Goal: Task Accomplishment & Management: Manage account settings

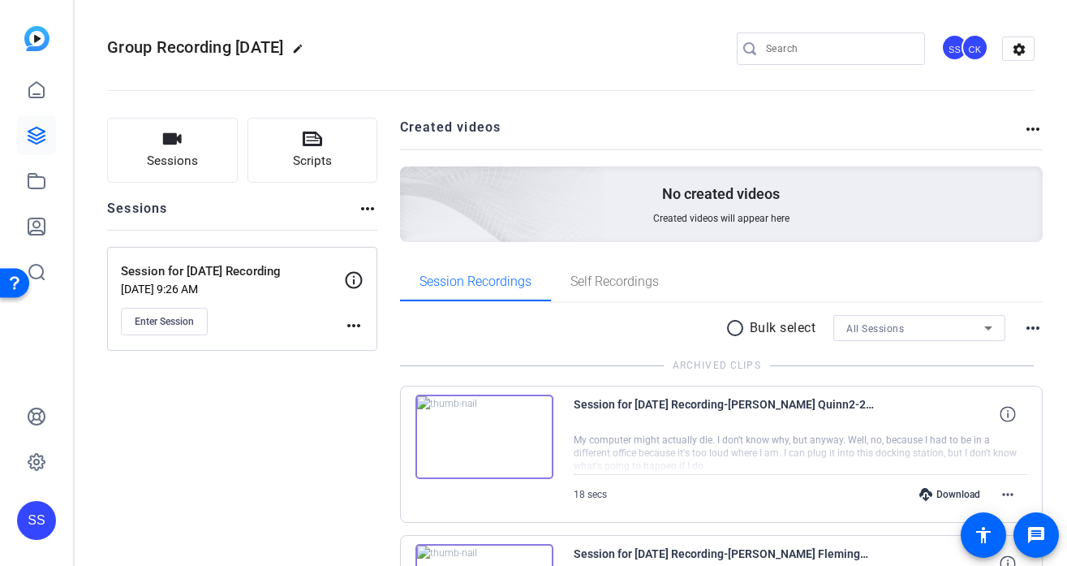
scroll to position [140, 0]
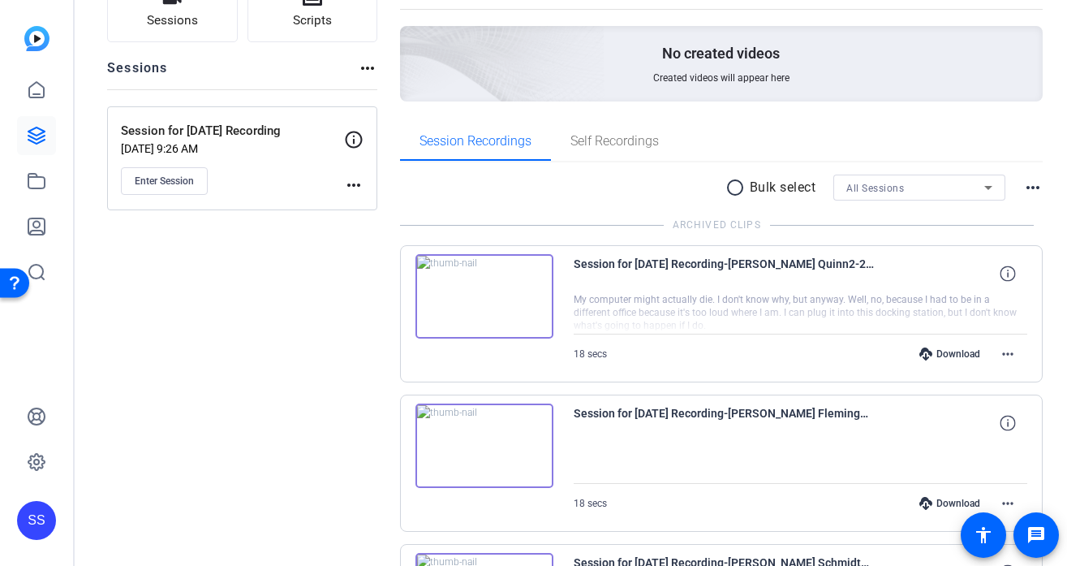
click at [58, 527] on div "SS" at bounding box center [36, 283] width 73 height 566
click at [37, 523] on div "SS" at bounding box center [36, 520] width 39 height 39
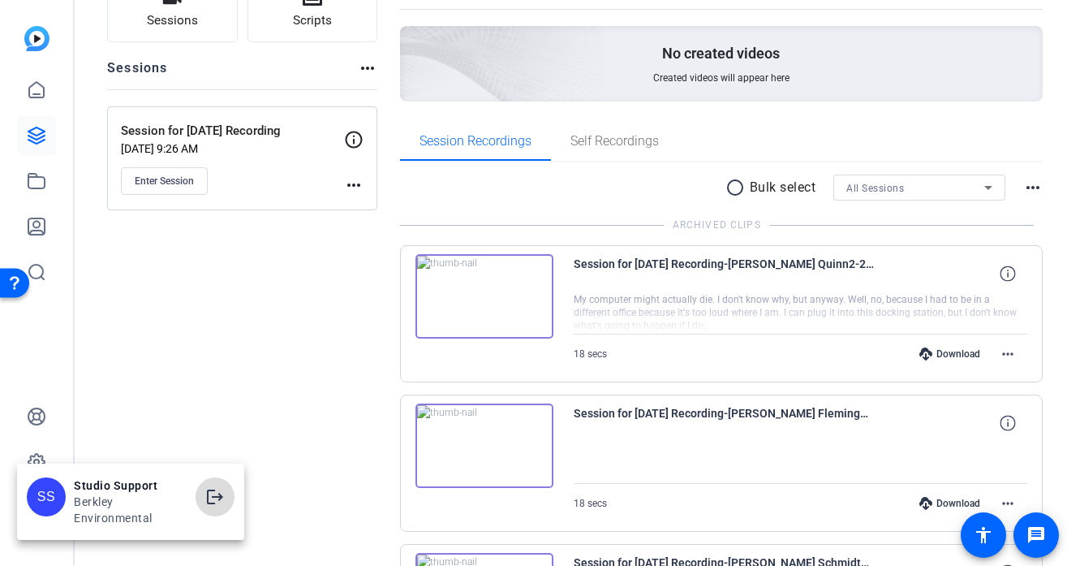
click at [218, 498] on mat-icon "logout" at bounding box center [214, 496] width 19 height 19
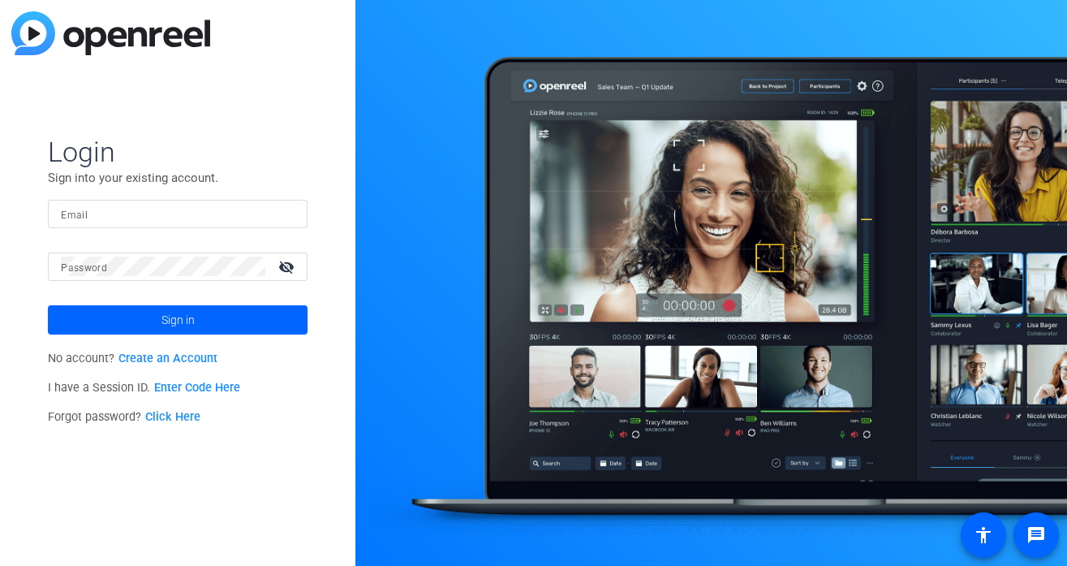
click at [202, 214] on input "Email" at bounding box center [178, 213] width 234 height 19
click at [291, 214] on div at bounding box center [284, 213] width 19 height 19
type input "studiosupport+2@openreel.com"
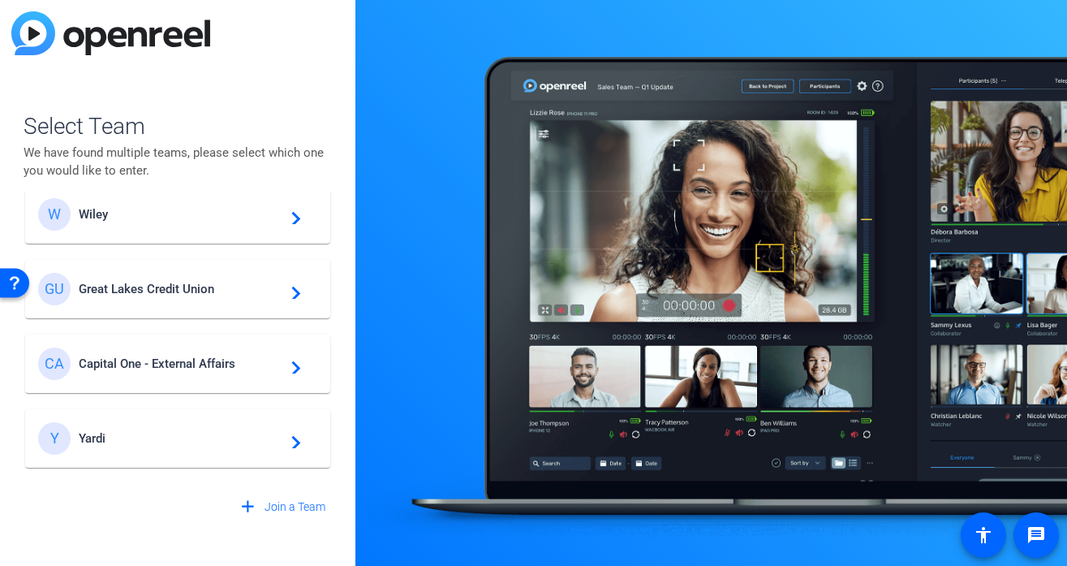
scroll to position [25, 0]
click at [189, 282] on span "Great Lakes Credit Union" at bounding box center [180, 288] width 203 height 15
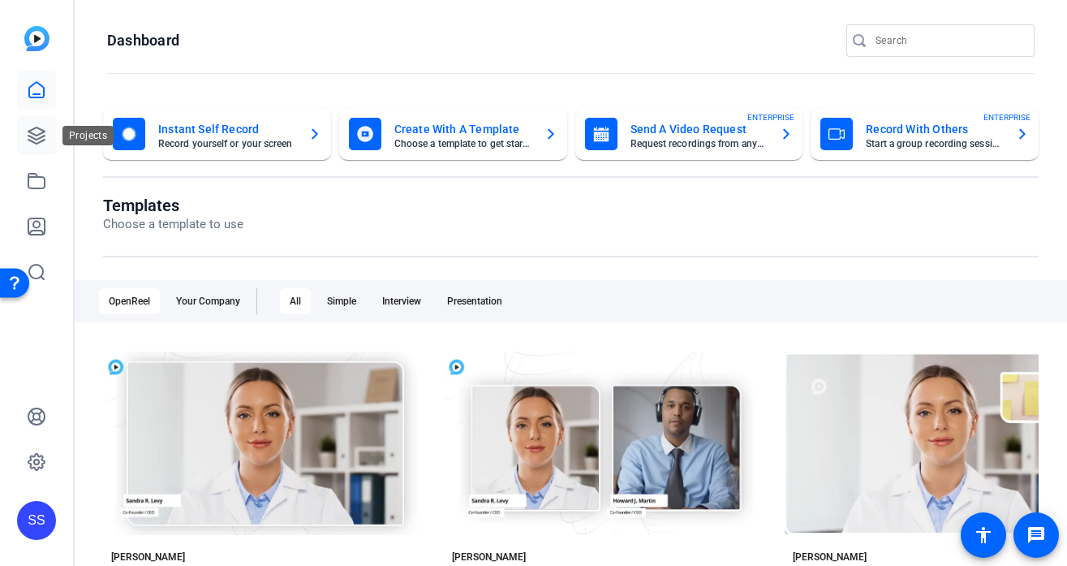
click at [32, 127] on icon at bounding box center [36, 135] width 19 height 19
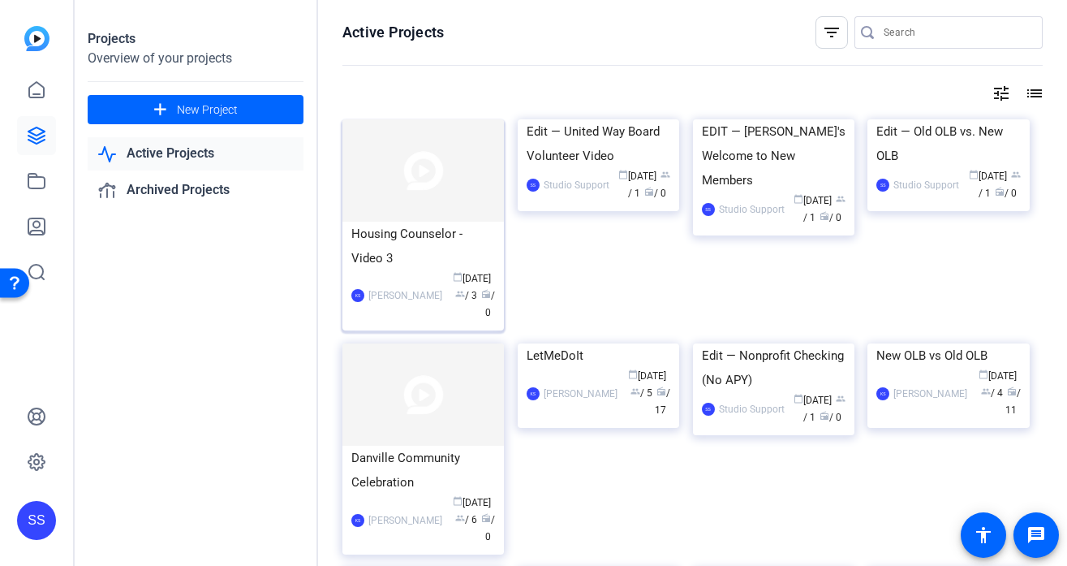
click at [407, 240] on div "Housing Counselor - Video 3" at bounding box center [423, 246] width 144 height 49
click at [585, 168] on div "Edit — United Way Board Volunteer Video" at bounding box center [599, 143] width 144 height 49
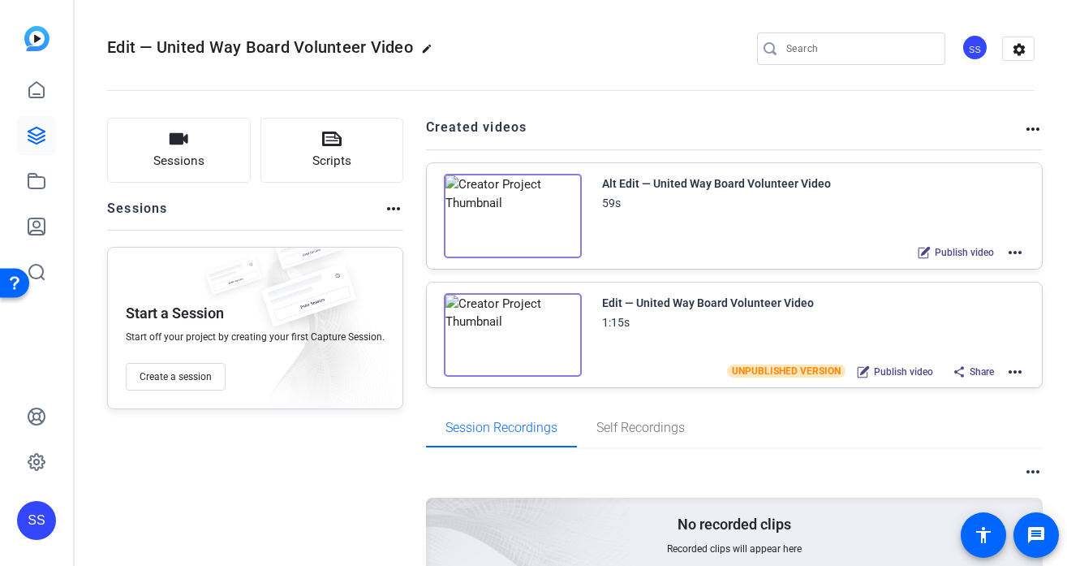
click at [1018, 246] on mat-icon "more_horiz" at bounding box center [1015, 252] width 19 height 19
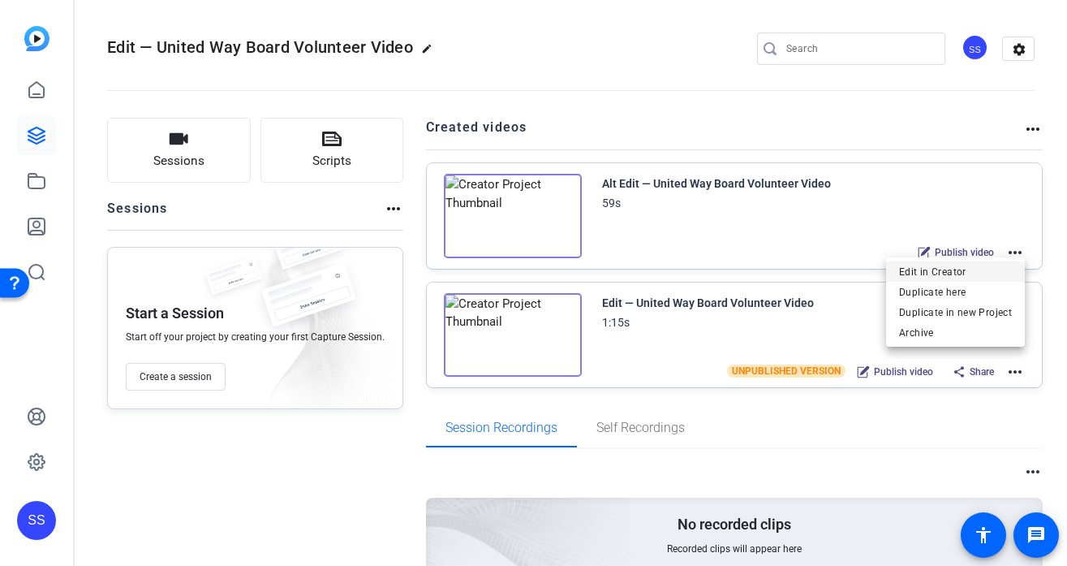
click at [981, 265] on span "Edit in Creator" at bounding box center [955, 271] width 113 height 19
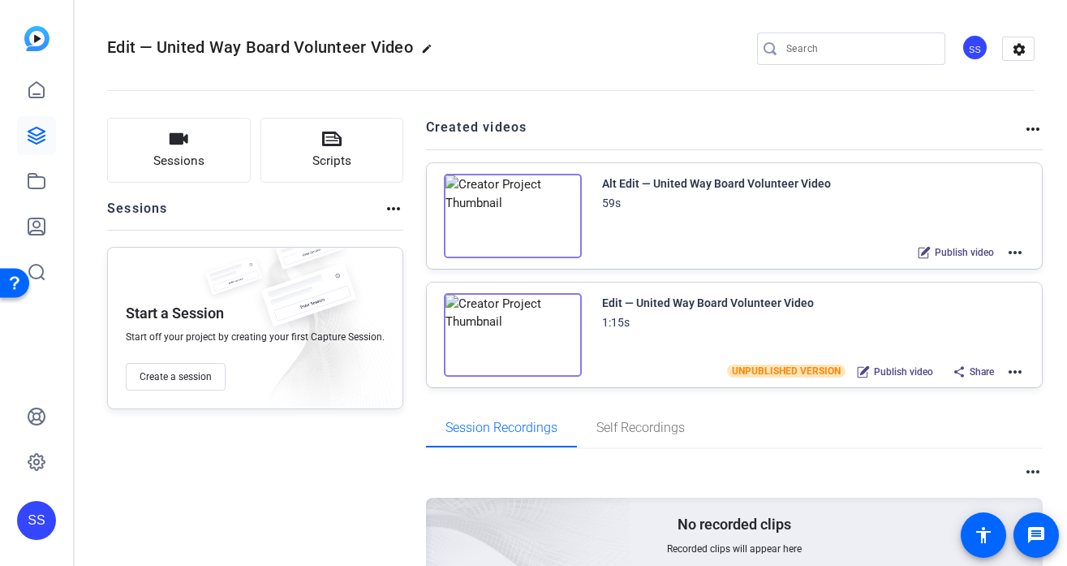
click at [488, 343] on img at bounding box center [513, 335] width 138 height 84
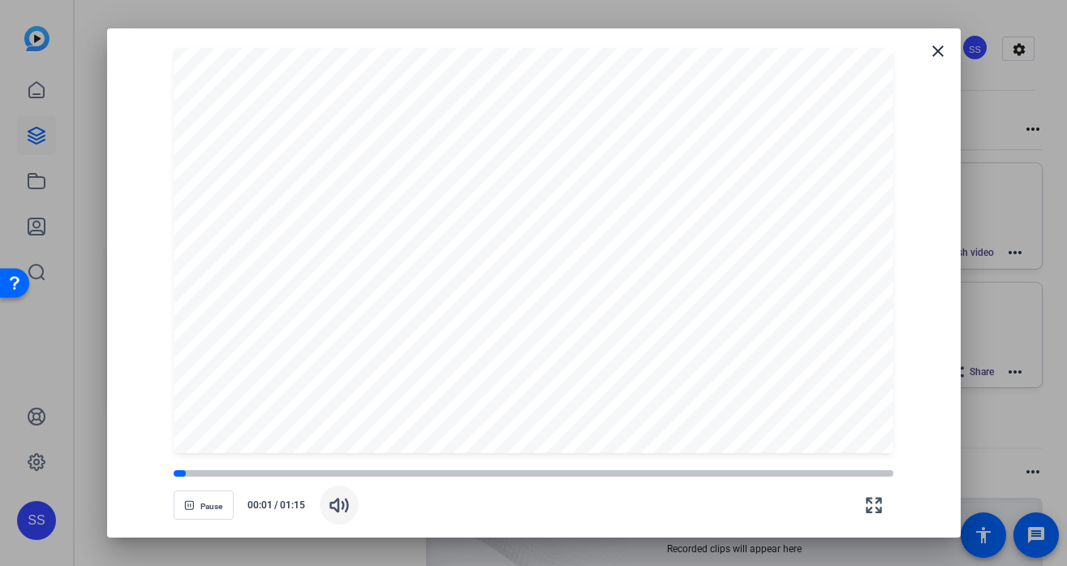
drag, startPoint x: 208, startPoint y: 504, endPoint x: 321, endPoint y: 518, distance: 113.7
click at [321, 518] on div "Pause 00:01 / 01:15" at bounding box center [534, 495] width 721 height 57
click at [222, 496] on span "button" at bounding box center [203, 504] width 58 height 39
click at [937, 57] on mat-icon "close" at bounding box center [937, 50] width 19 height 19
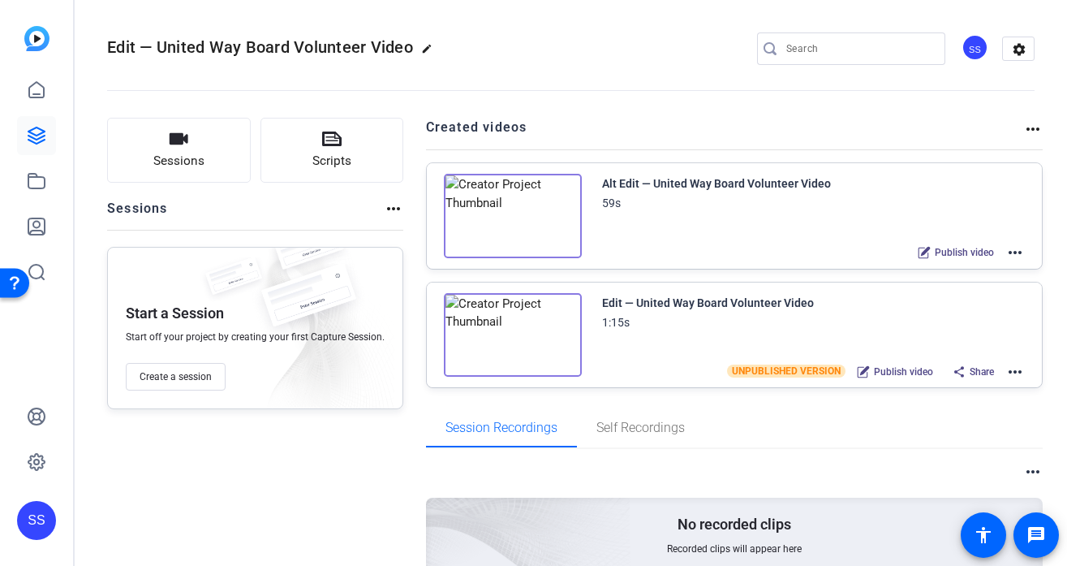
click at [45, 520] on div "SS" at bounding box center [36, 520] width 39 height 39
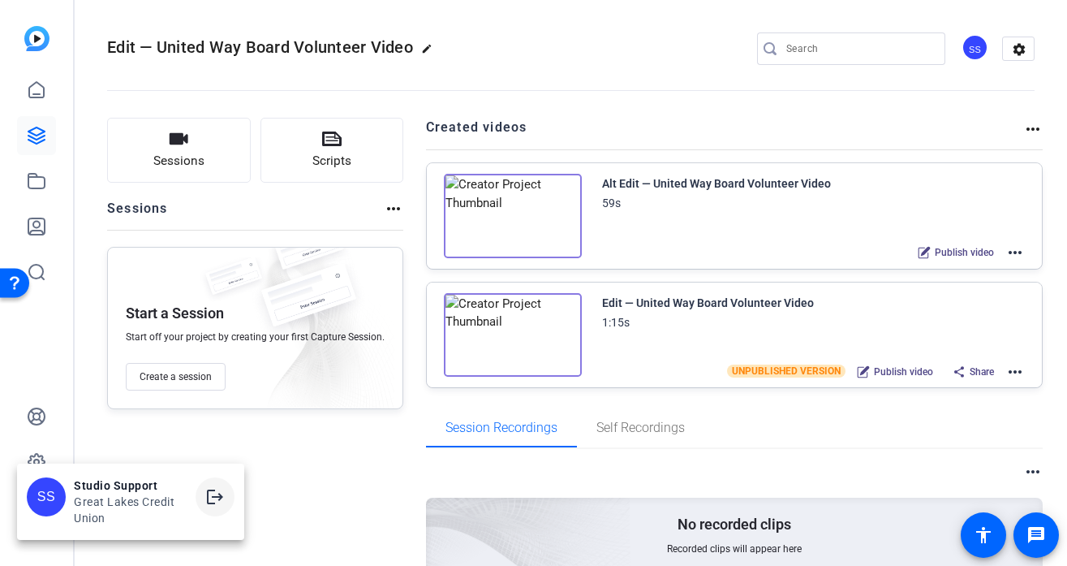
click at [219, 493] on mat-icon "logout" at bounding box center [214, 496] width 19 height 19
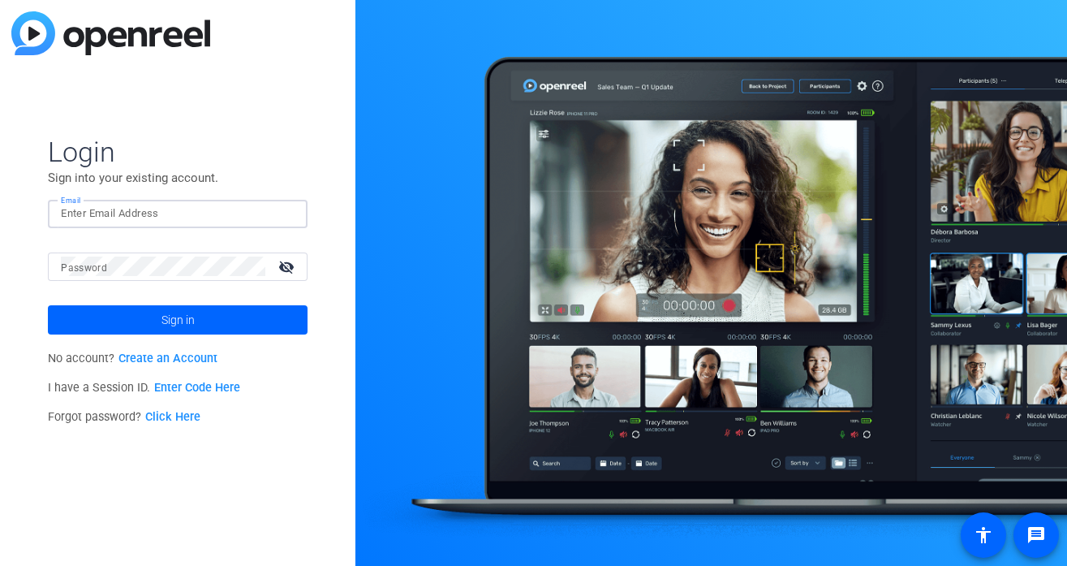
click at [158, 205] on input "Email" at bounding box center [178, 213] width 234 height 19
click at [278, 206] on img at bounding box center [280, 213] width 11 height 19
type input "studiosupport+3@openreel.com"
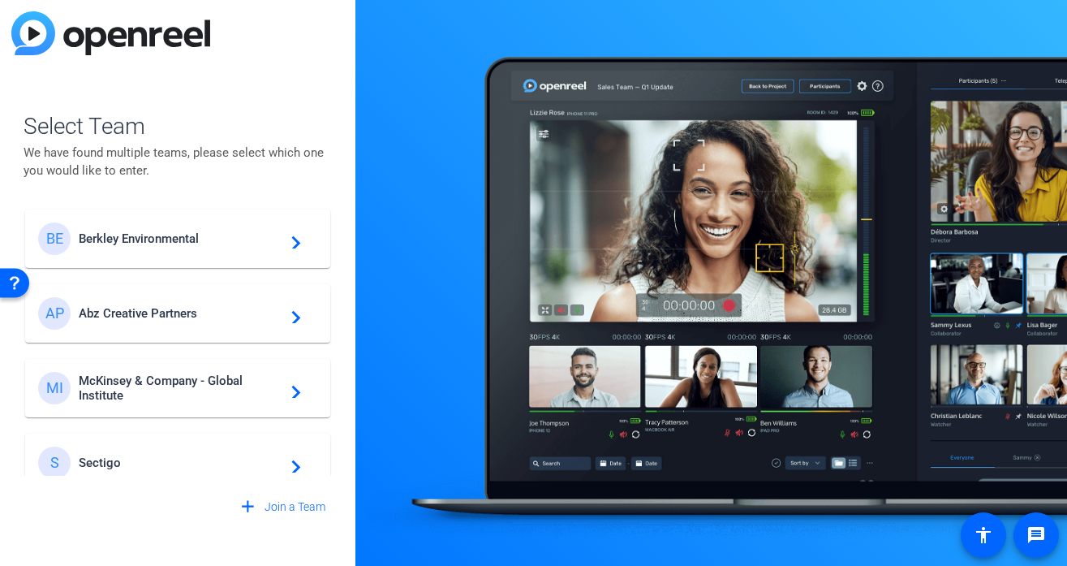
click at [245, 241] on span "Berkley Environmental" at bounding box center [180, 238] width 203 height 15
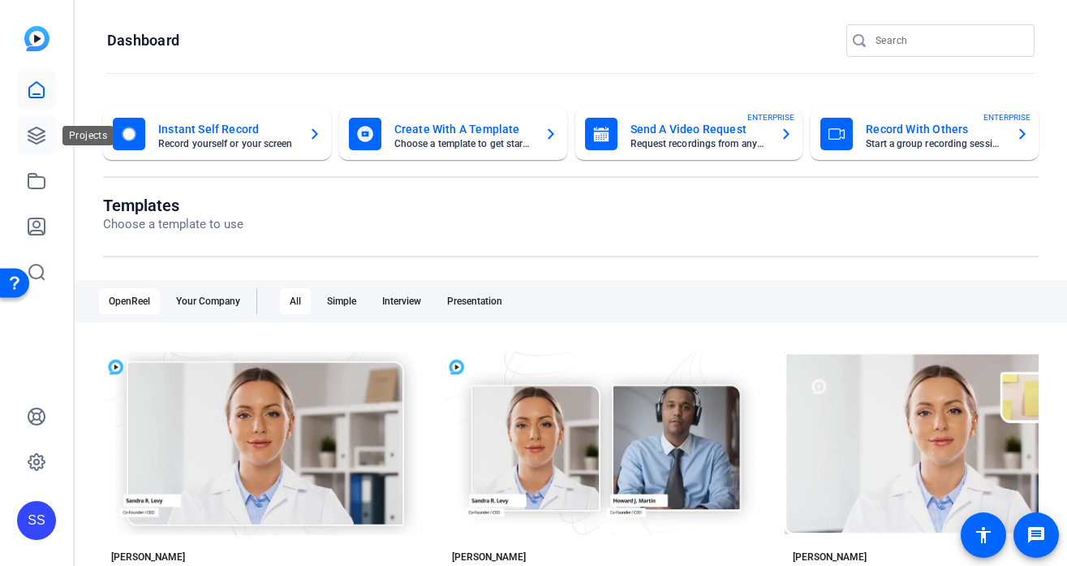
click at [24, 141] on link at bounding box center [36, 135] width 39 height 39
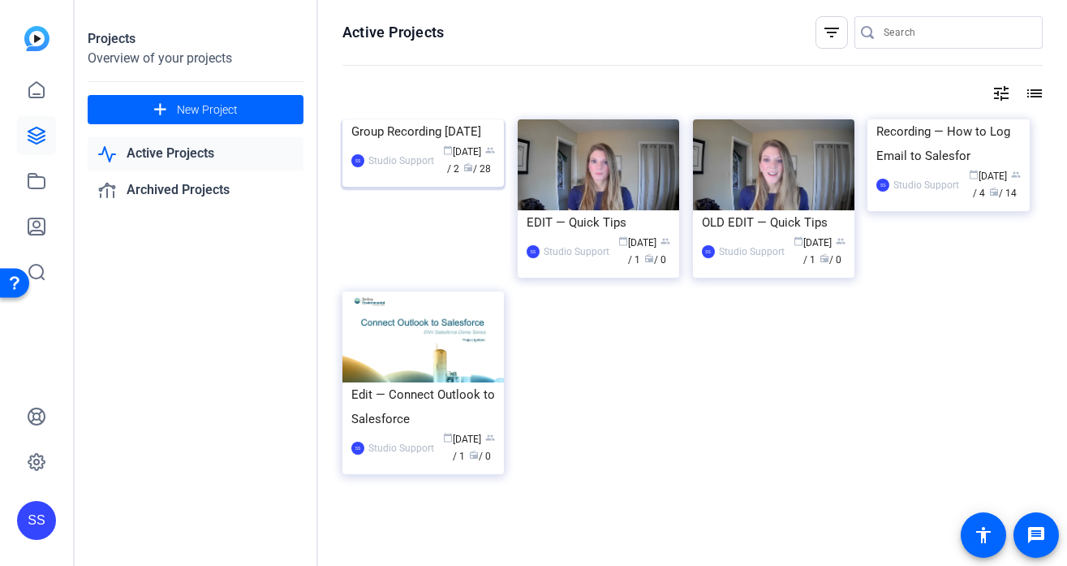
click at [398, 144] on div "Group Recording September 22nd" at bounding box center [423, 131] width 144 height 24
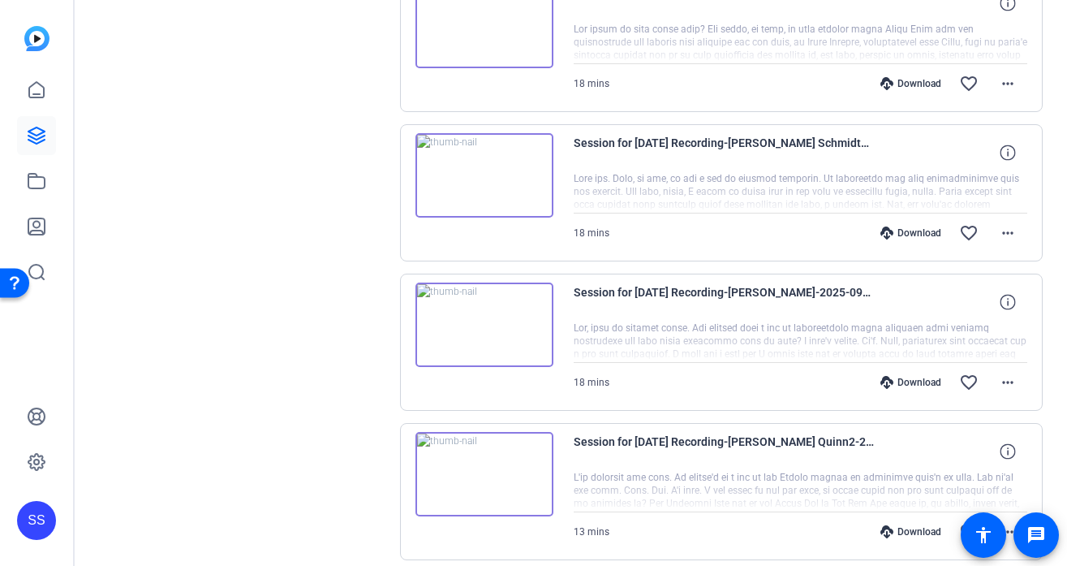
scroll to position [1144, 0]
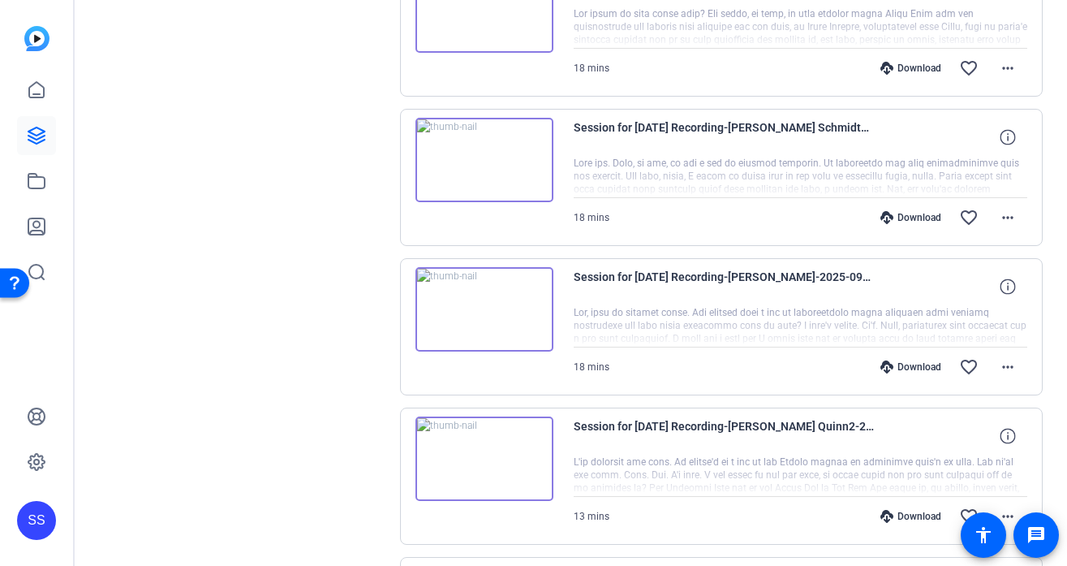
click at [484, 315] on img at bounding box center [485, 309] width 138 height 84
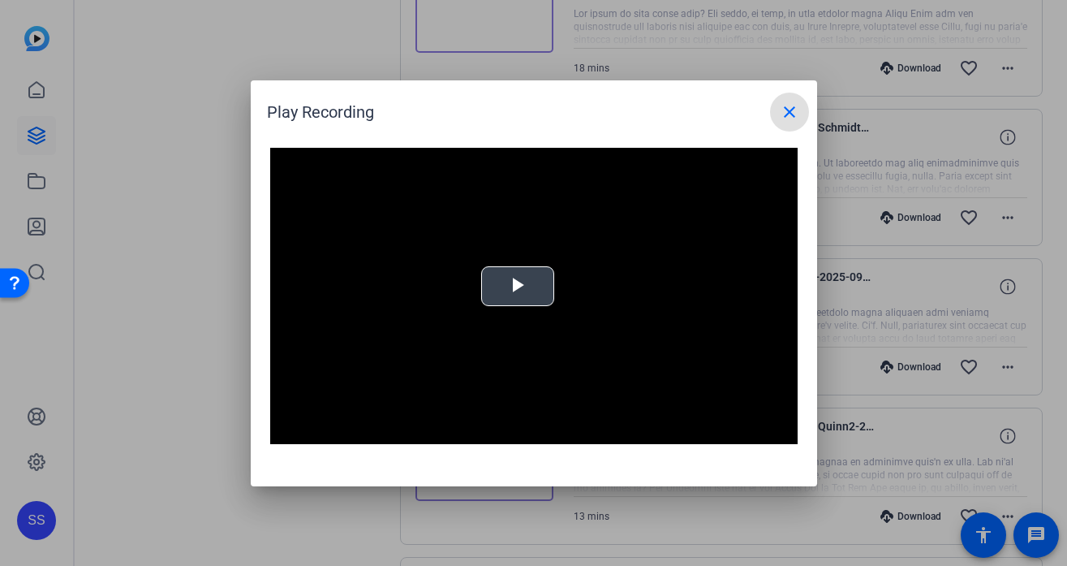
click at [518, 286] on span "Video Player" at bounding box center [518, 286] width 0 height 0
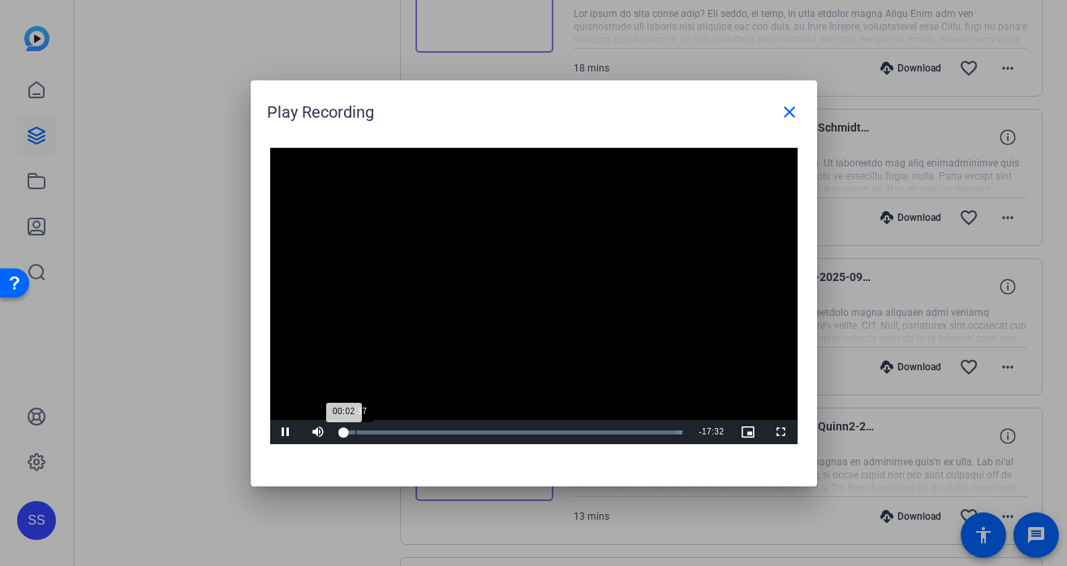
click at [355, 425] on div "Loaded : 100.00% 00:37 00:02" at bounding box center [513, 432] width 356 height 24
click at [374, 430] on div "Loaded : 100.00% 01:38 01:38" at bounding box center [513, 432] width 340 height 4
click at [384, 431] on div "Loaded : 100.00% 02:08 01:38" at bounding box center [513, 432] width 340 height 4
click at [793, 93] on span at bounding box center [789, 112] width 39 height 39
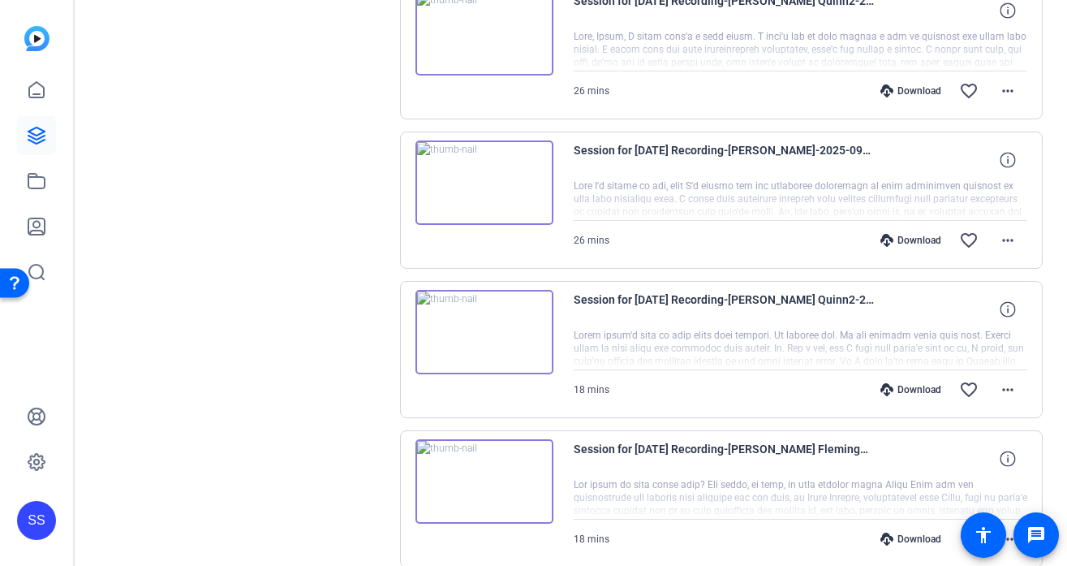
scroll to position [672, 0]
click at [498, 232] on div "Session for Sept 22nd Recording-Stephanie-2025-09-22-10-50-17-244-0 26 mins Dow…" at bounding box center [722, 201] width 644 height 137
click at [497, 212] on img at bounding box center [485, 184] width 138 height 84
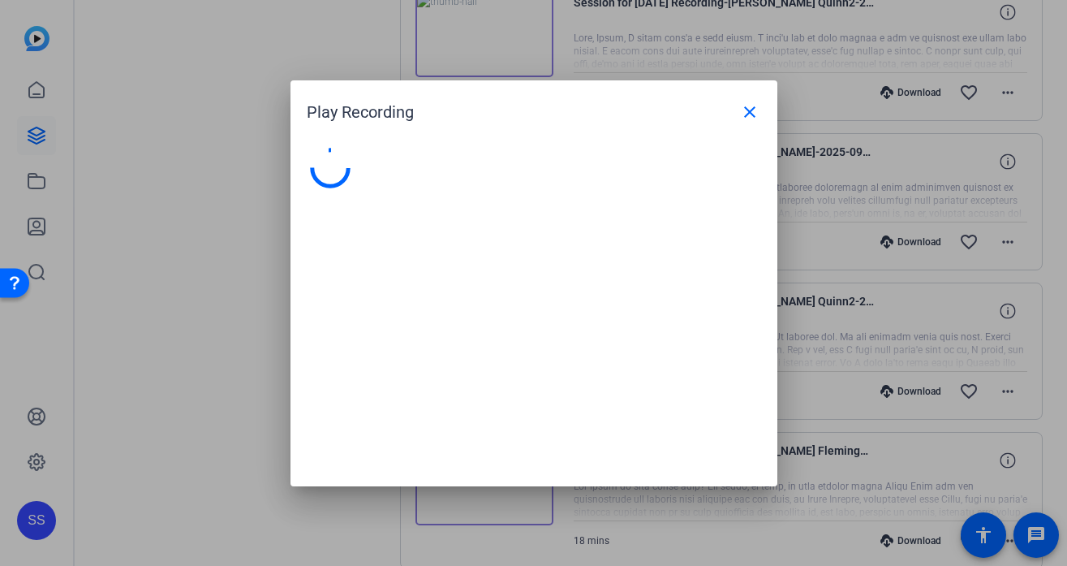
click at [0, 0] on video at bounding box center [0, 0] width 0 height 0
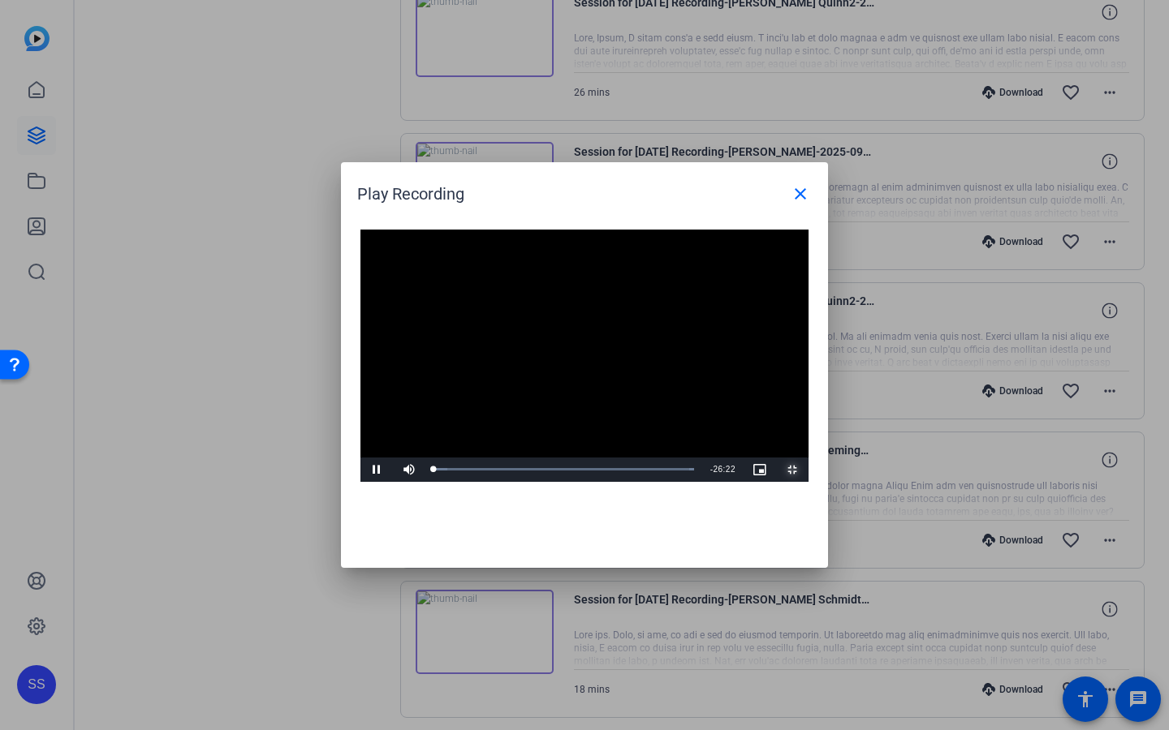
click at [808, 470] on span "Video Player" at bounding box center [792, 470] width 32 height 0
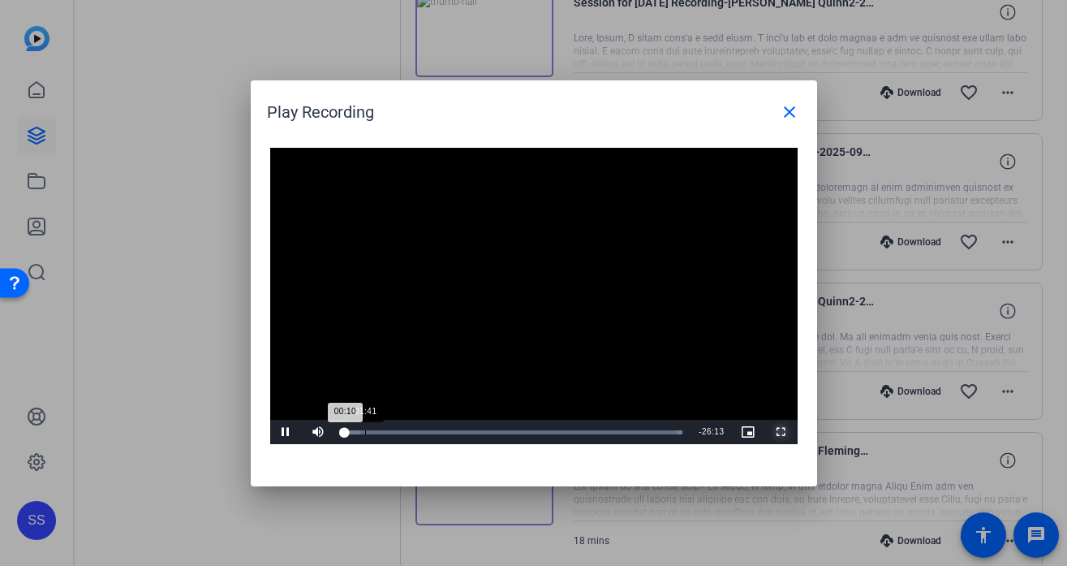
click at [356, 430] on div "Loaded : 100.00% 01:41 00:10" at bounding box center [513, 432] width 340 height 4
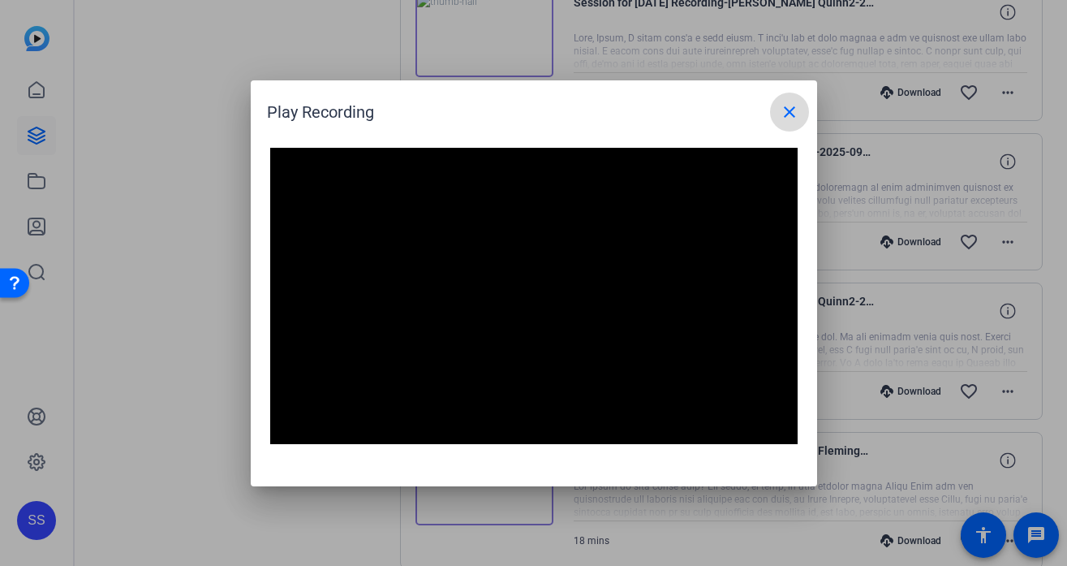
click at [786, 103] on mat-icon "close" at bounding box center [789, 111] width 19 height 19
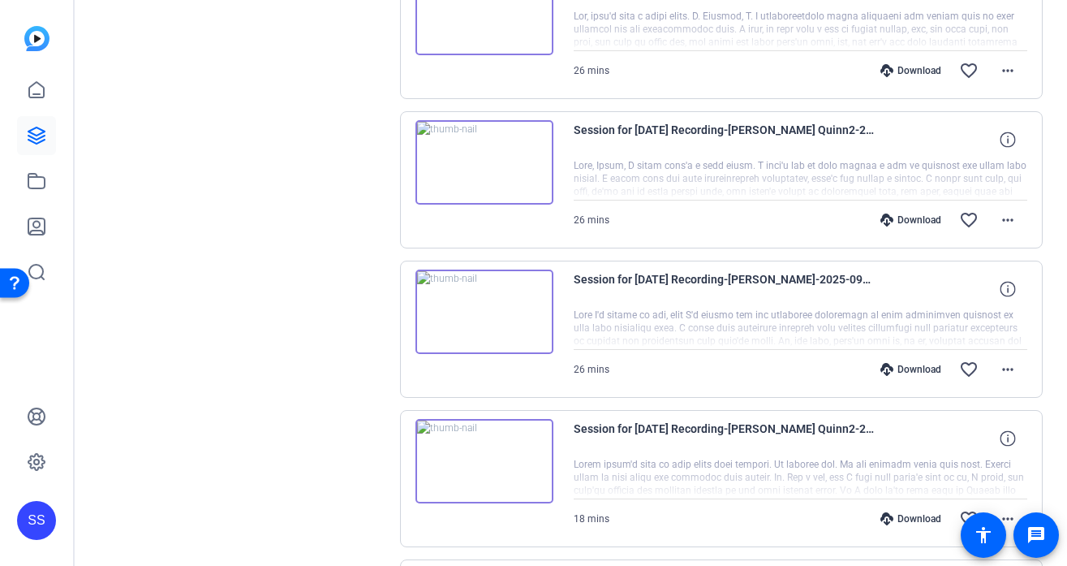
scroll to position [527, 0]
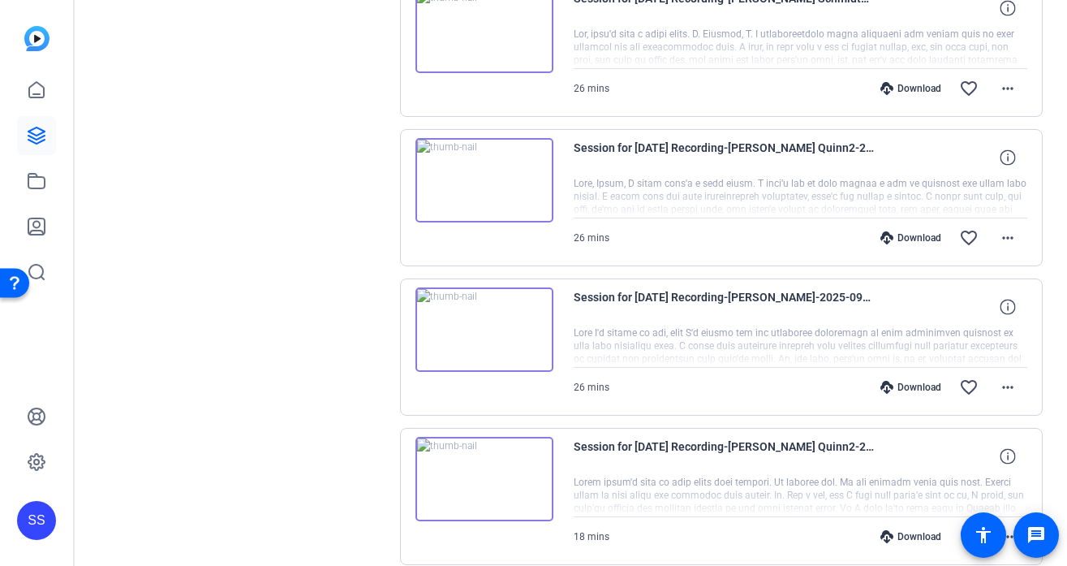
click at [500, 199] on img at bounding box center [485, 180] width 138 height 84
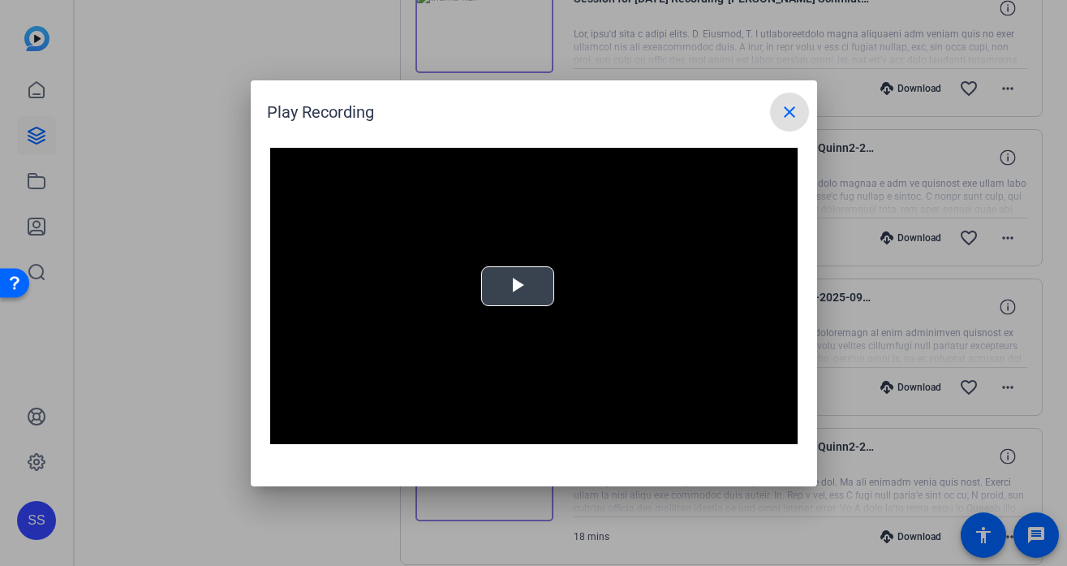
click at [479, 292] on video "Video Player" at bounding box center [534, 296] width 528 height 297
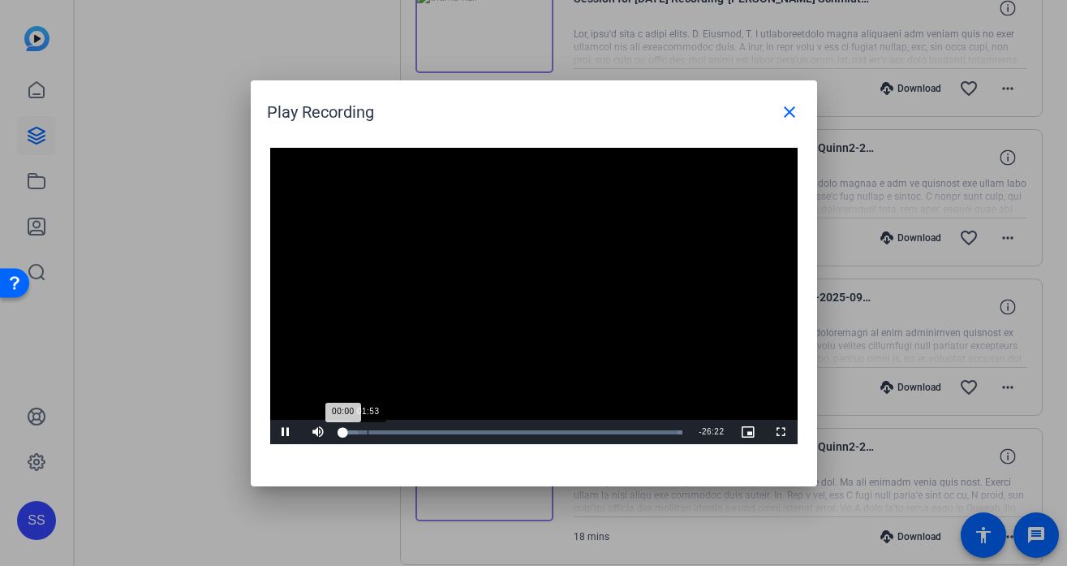
click at [372, 429] on div "Loaded : 100.00% 01:53 00:00" at bounding box center [513, 432] width 356 height 24
click at [364, 429] on div "Loaded : 100.00% 02:00 02:16" at bounding box center [513, 432] width 356 height 24
click at [375, 429] on div "Loaded : 100.00% 02:31 02:31" at bounding box center [513, 432] width 356 height 24
click at [797, 111] on mat-icon "close" at bounding box center [789, 111] width 19 height 19
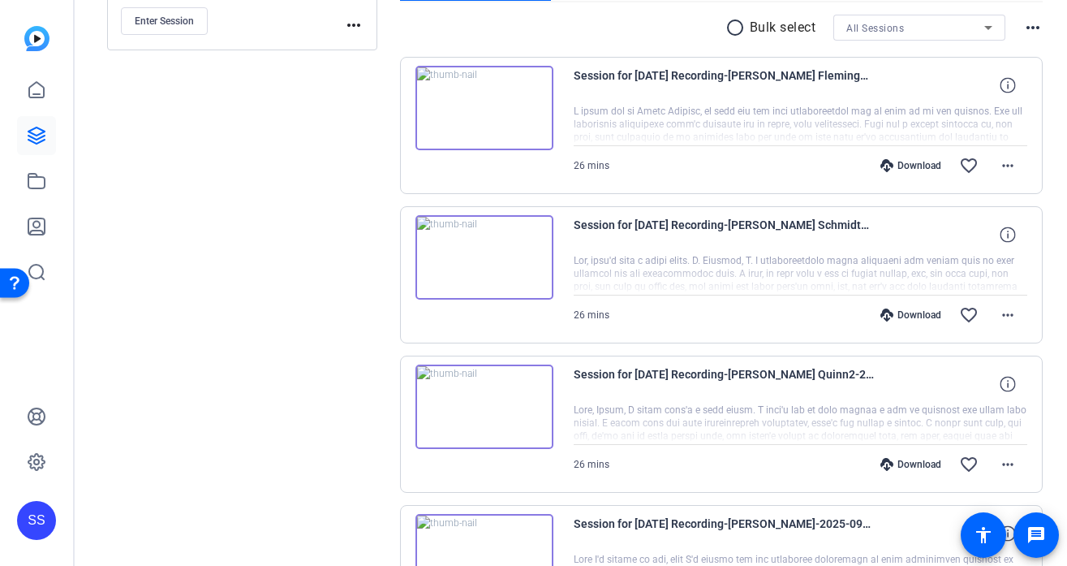
scroll to position [0, 0]
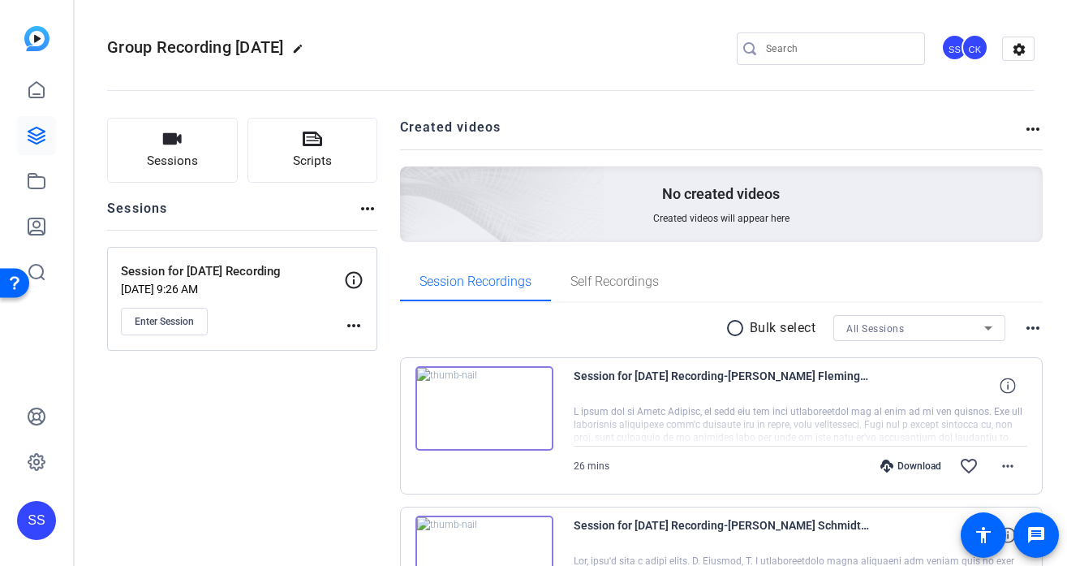
click at [45, 506] on div "SS" at bounding box center [36, 520] width 39 height 39
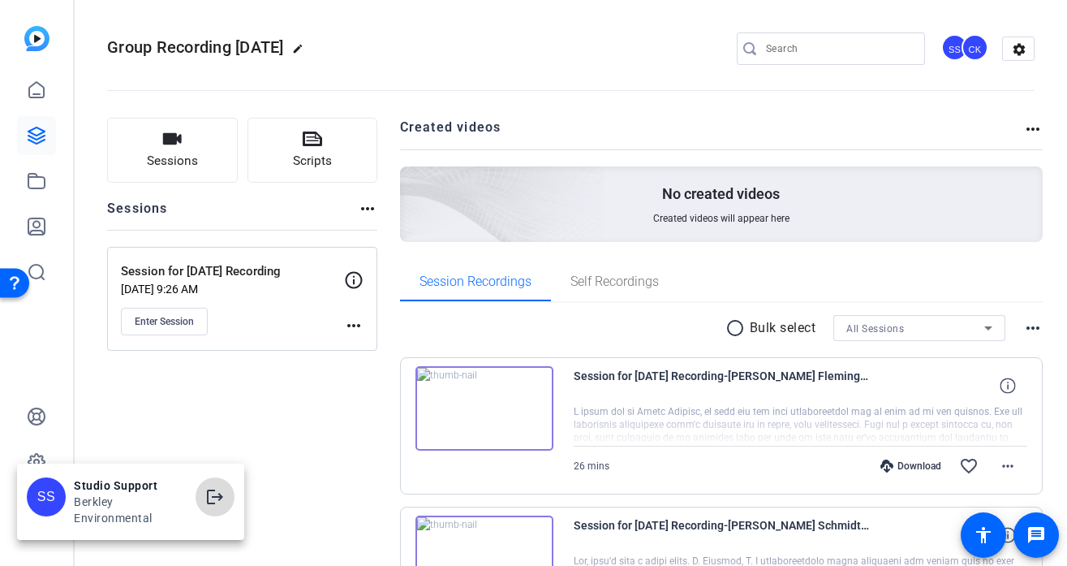
click at [226, 497] on span at bounding box center [215, 496] width 39 height 39
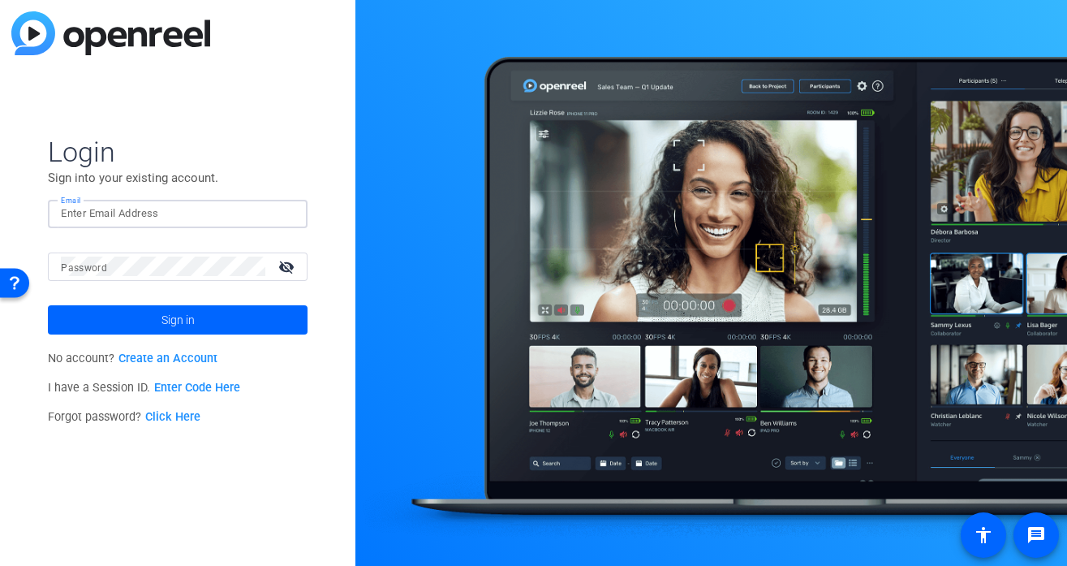
click at [223, 212] on input "Email" at bounding box center [178, 213] width 234 height 19
click at [235, 214] on input "Email" at bounding box center [178, 213] width 234 height 19
click at [286, 217] on img at bounding box center [280, 213] width 11 height 19
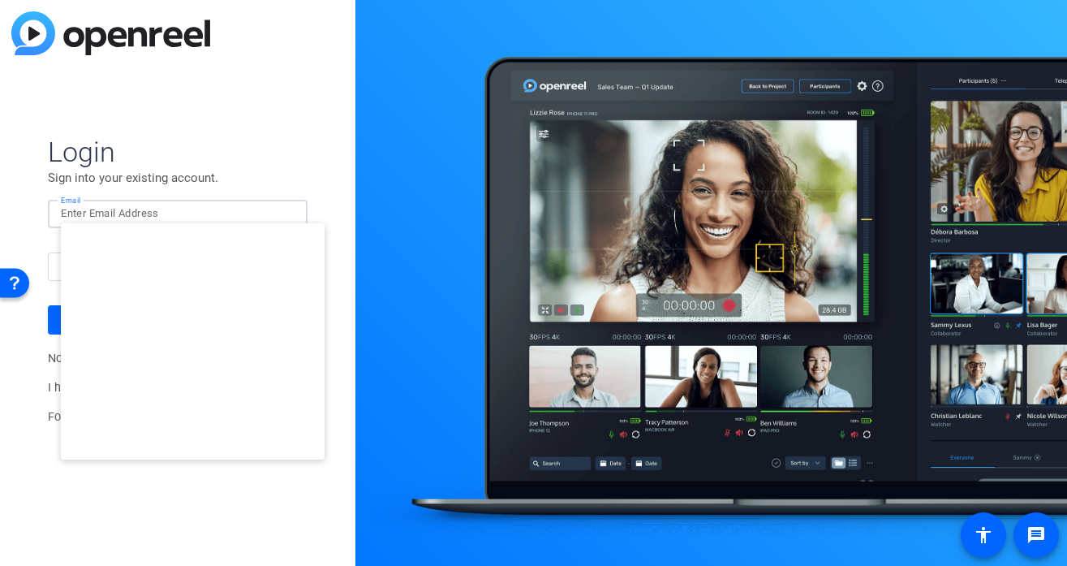
type input "[EMAIL_ADDRESS][DOMAIN_NAME]"
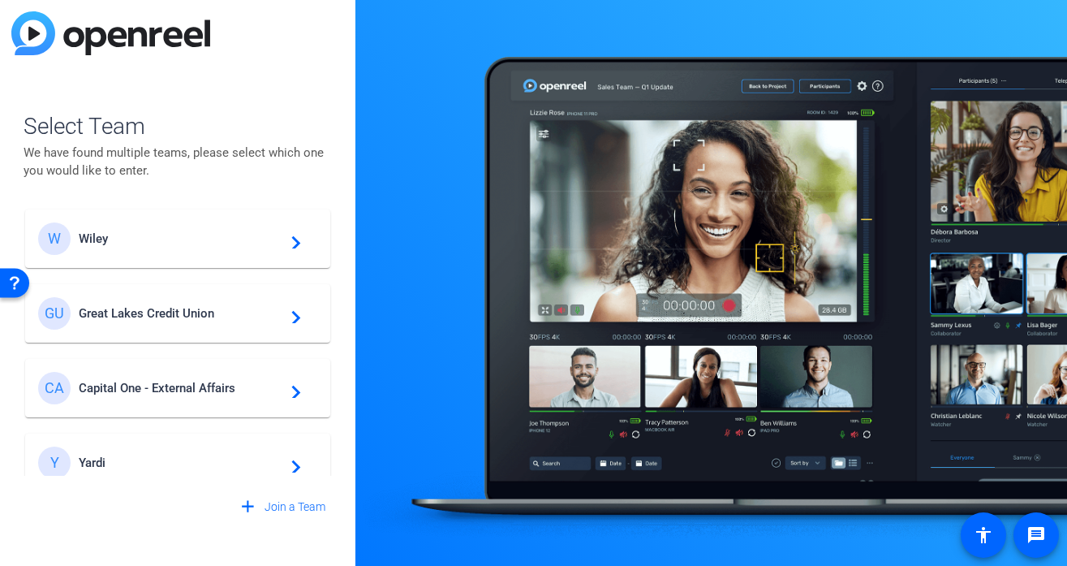
click at [204, 317] on span "Great Lakes Credit Union" at bounding box center [180, 313] width 203 height 15
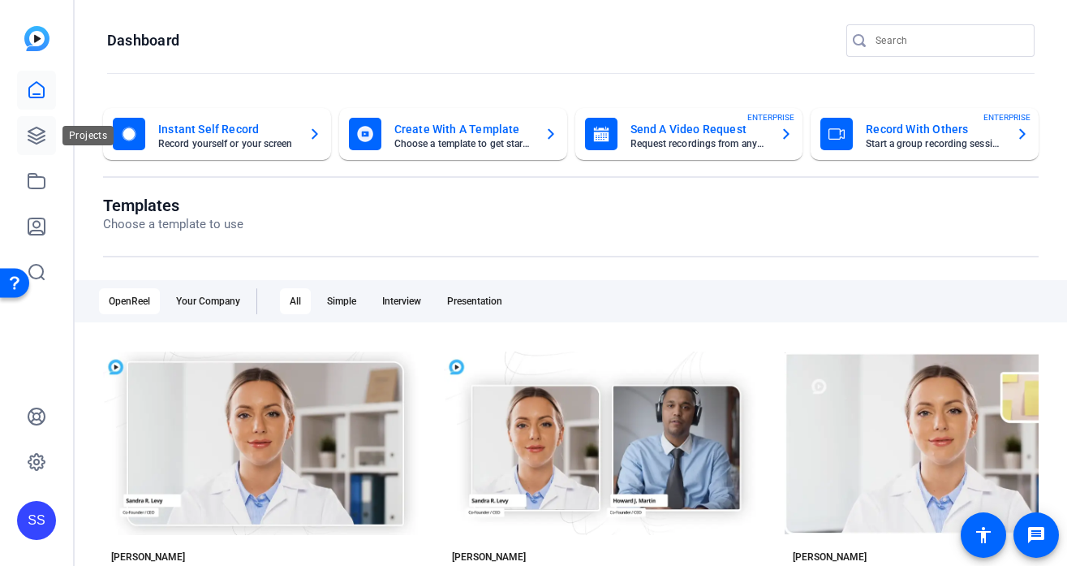
click at [39, 141] on icon at bounding box center [36, 135] width 16 height 16
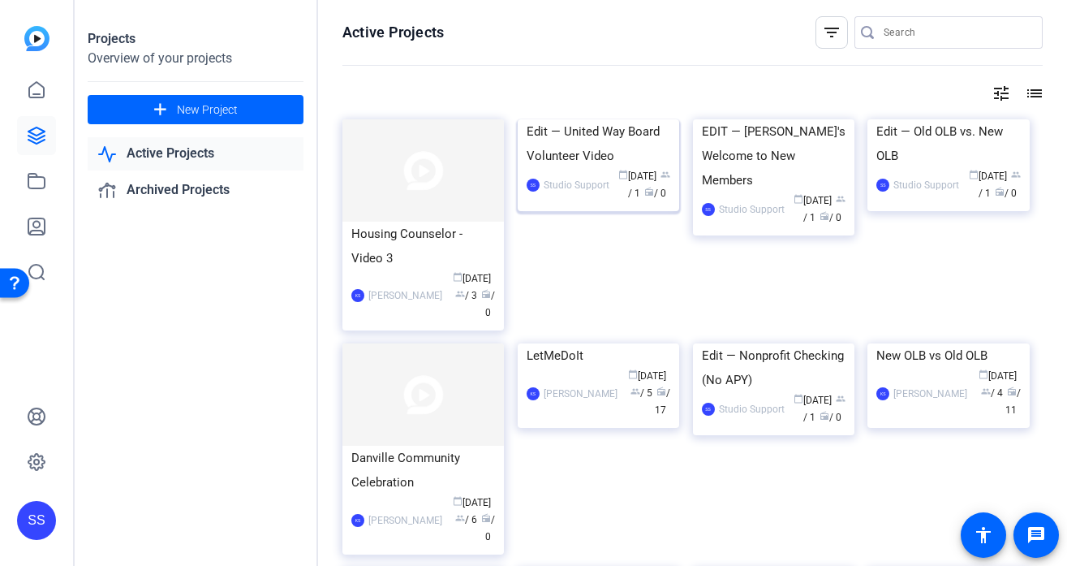
click at [578, 202] on div "SS Studio Support calendar_today Sep 15 group / 1 radio / 0" at bounding box center [599, 185] width 144 height 34
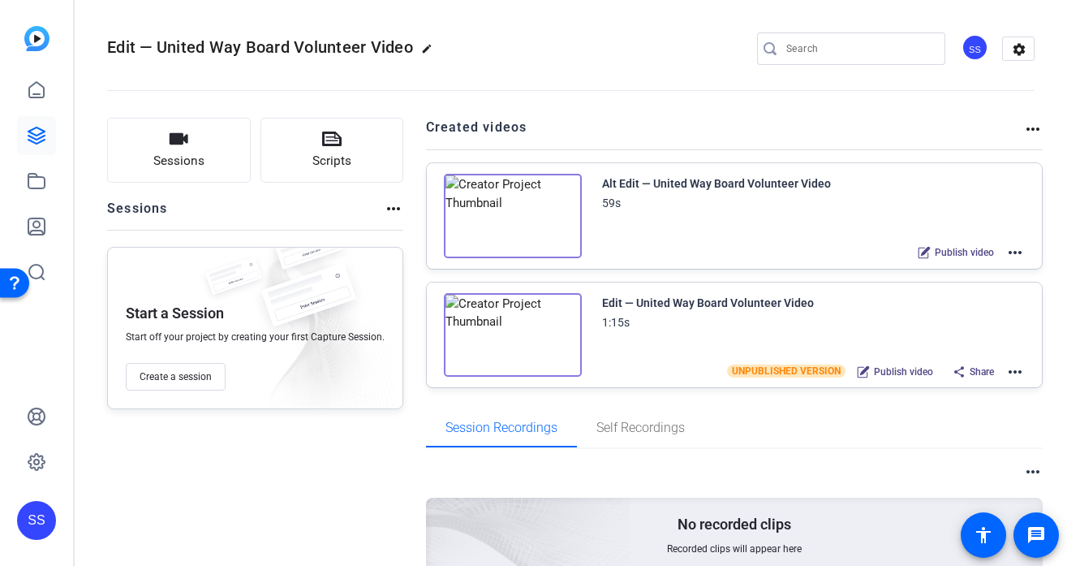
click at [1019, 245] on mat-icon "more_horiz" at bounding box center [1015, 252] width 19 height 19
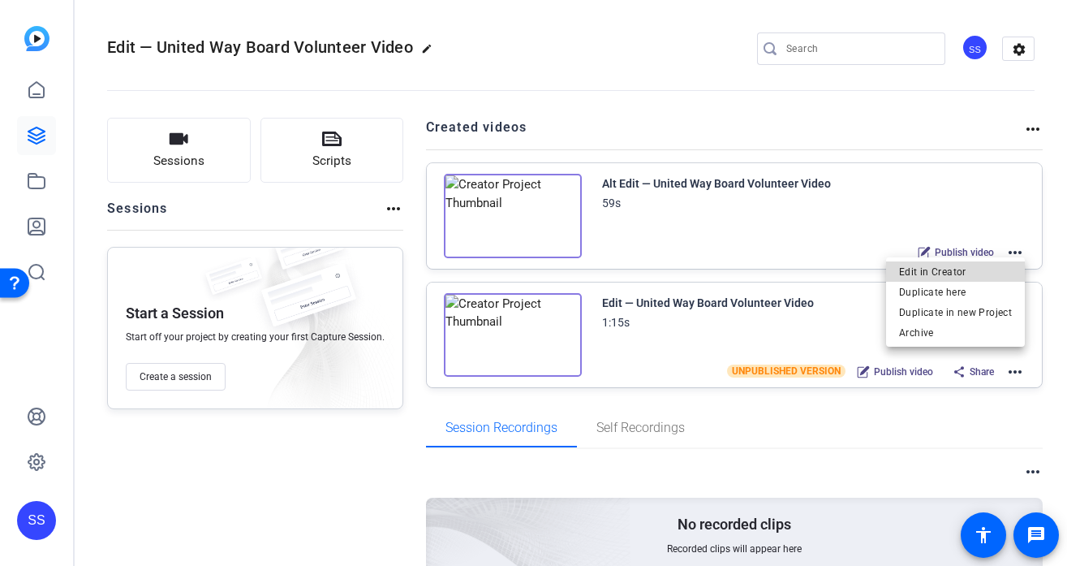
click at [959, 272] on span "Edit in Creator" at bounding box center [955, 271] width 113 height 19
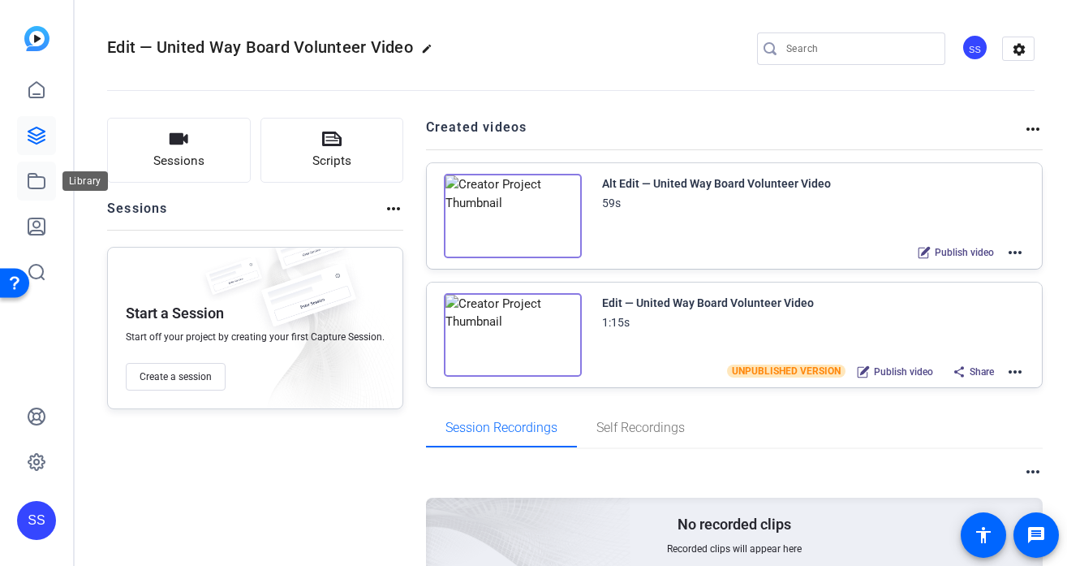
click at [40, 176] on icon at bounding box center [36, 181] width 16 height 15
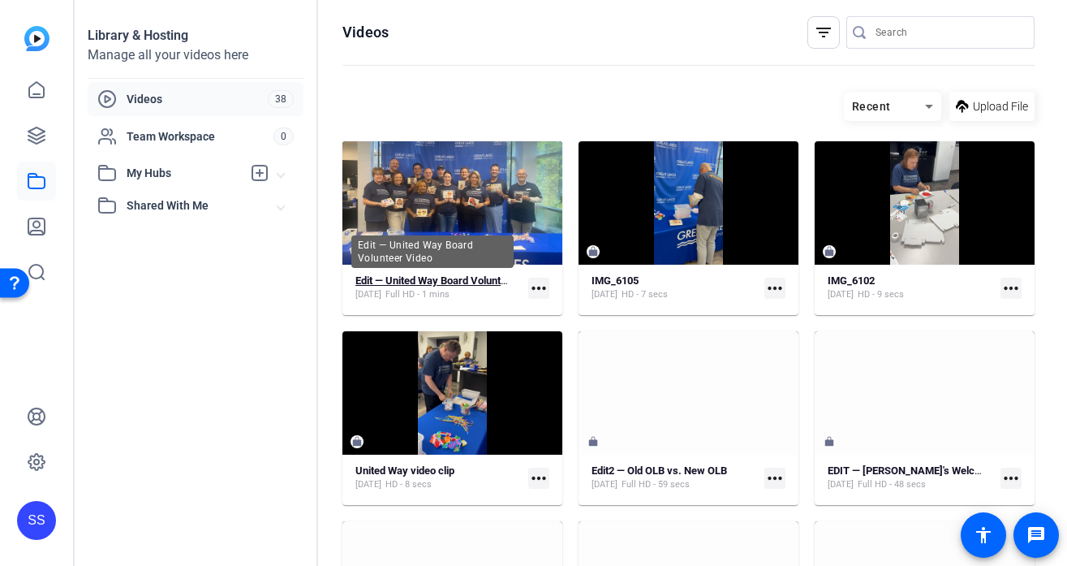
click at [411, 268] on div "Edit — United Way Board Volunteer Video" at bounding box center [432, 251] width 162 height 32
click at [429, 280] on strong "Edit — United Way Board Volunteer Video" at bounding box center [450, 280] width 190 height 12
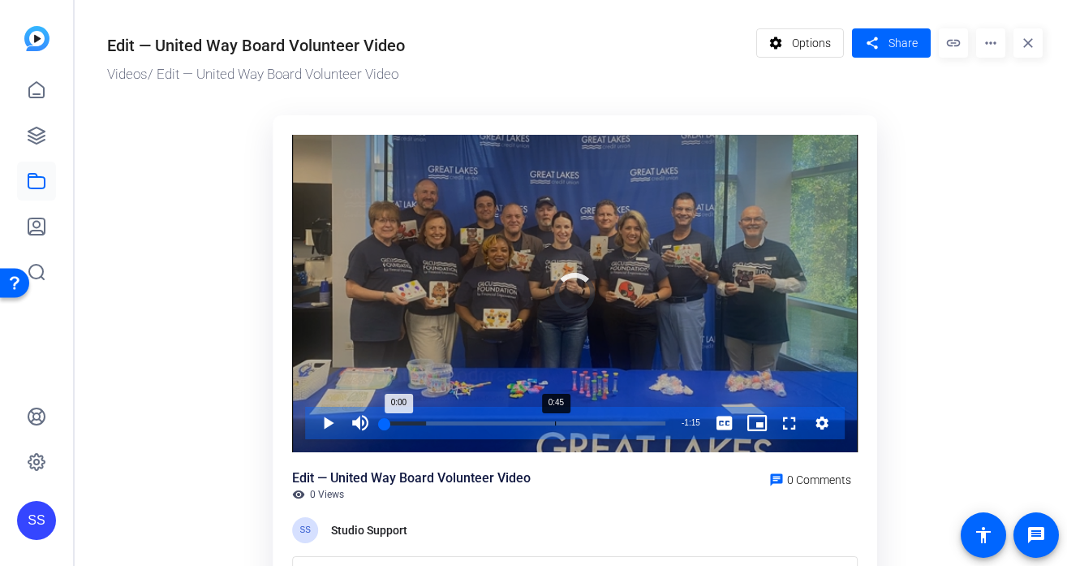
click at [555, 421] on div "0:45" at bounding box center [555, 423] width 1 height 4
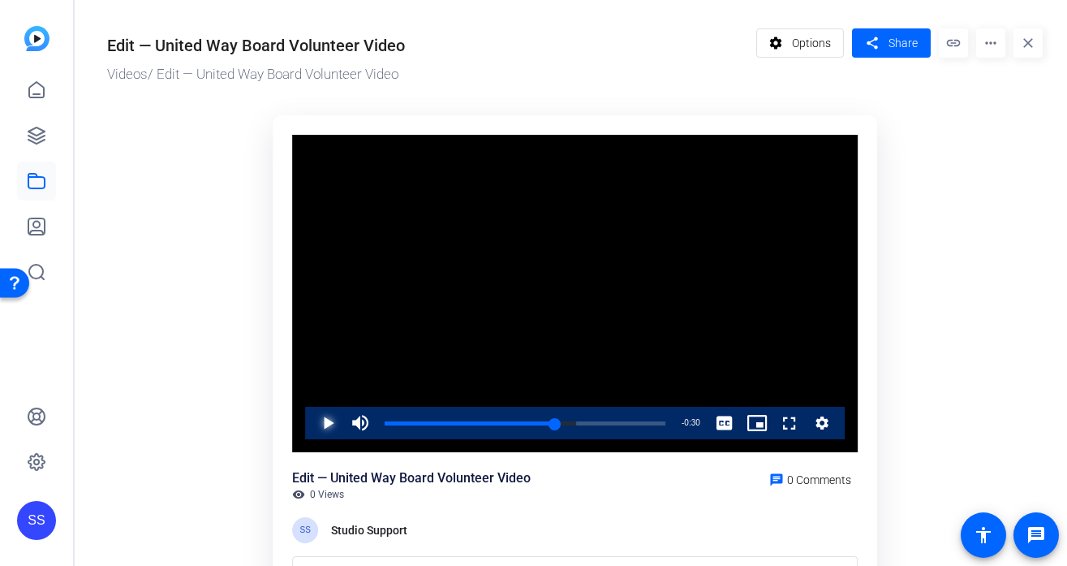
click at [312, 426] on span "Video Player" at bounding box center [312, 423] width 0 height 32
click at [312, 434] on span "Video Player" at bounding box center [312, 423] width 0 height 32
drag, startPoint x: 604, startPoint y: 424, endPoint x: 622, endPoint y: 419, distance: 19.5
click at [622, 421] on div "1:03" at bounding box center [504, 423] width 238 height 4
click at [575, 421] on div "Loaded : 100.00% 0:51 0:51" at bounding box center [525, 423] width 281 height 4
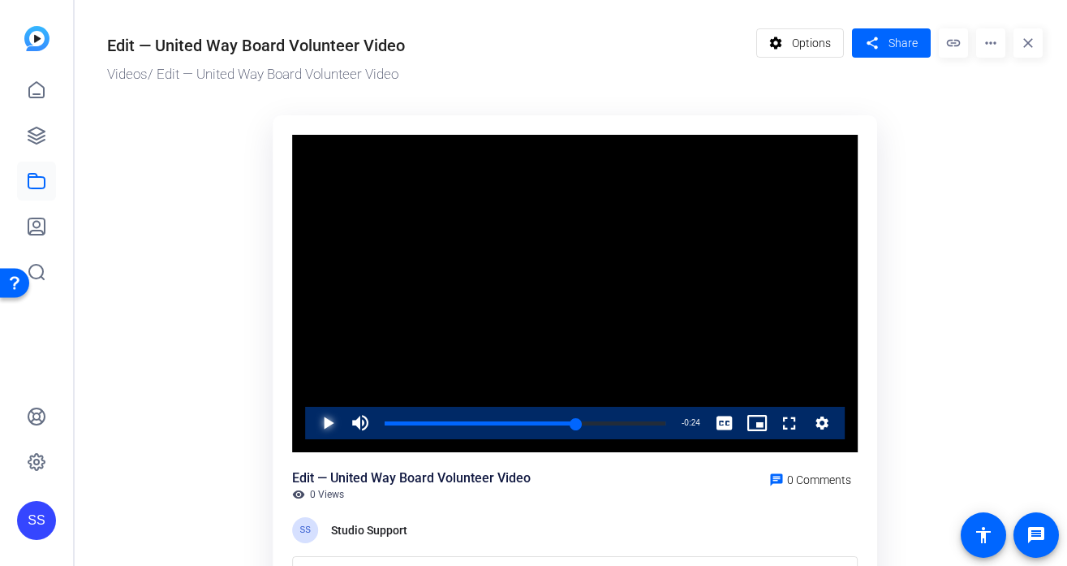
click at [312, 420] on span "Video Player" at bounding box center [312, 423] width 0 height 32
click at [312, 433] on span "Video Player" at bounding box center [312, 423] width 0 height 32
click at [586, 424] on div "0:54" at bounding box center [486, 423] width 202 height 4
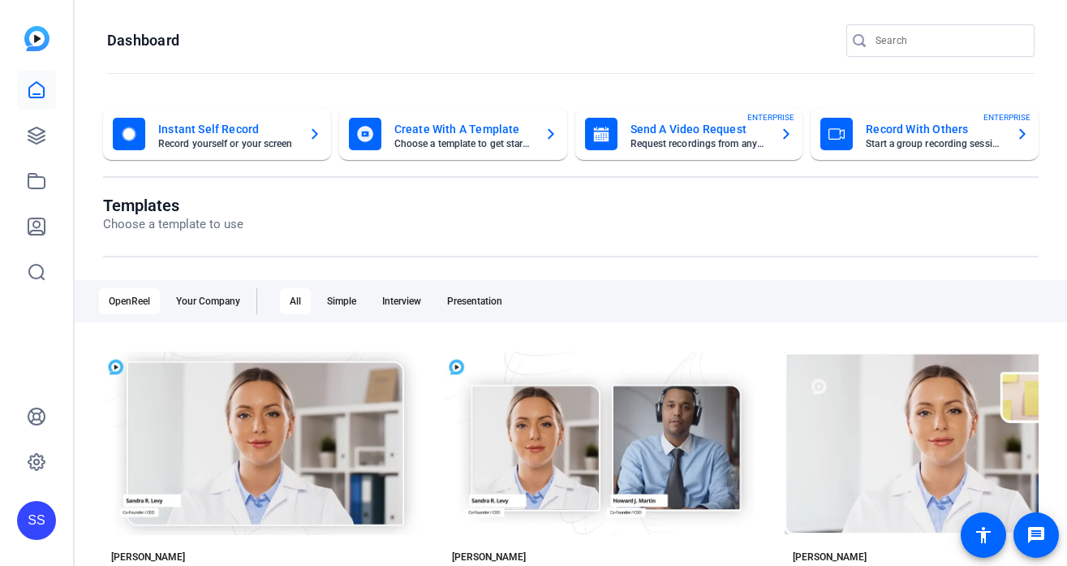
click at [36, 514] on div "SS" at bounding box center [36, 520] width 39 height 39
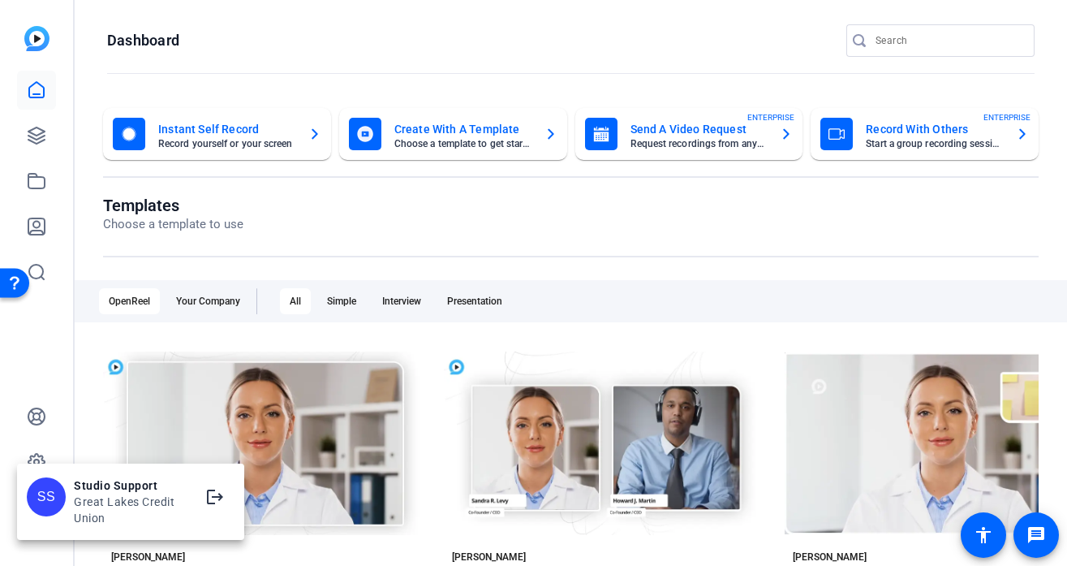
click at [28, 446] on div at bounding box center [533, 283] width 1067 height 566
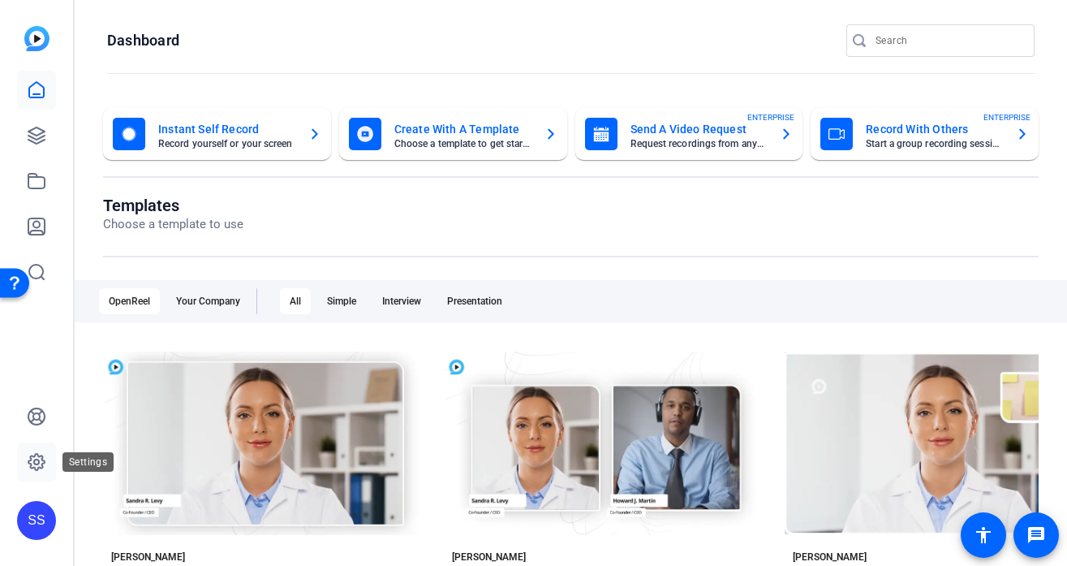
click at [28, 454] on icon at bounding box center [36, 461] width 19 height 19
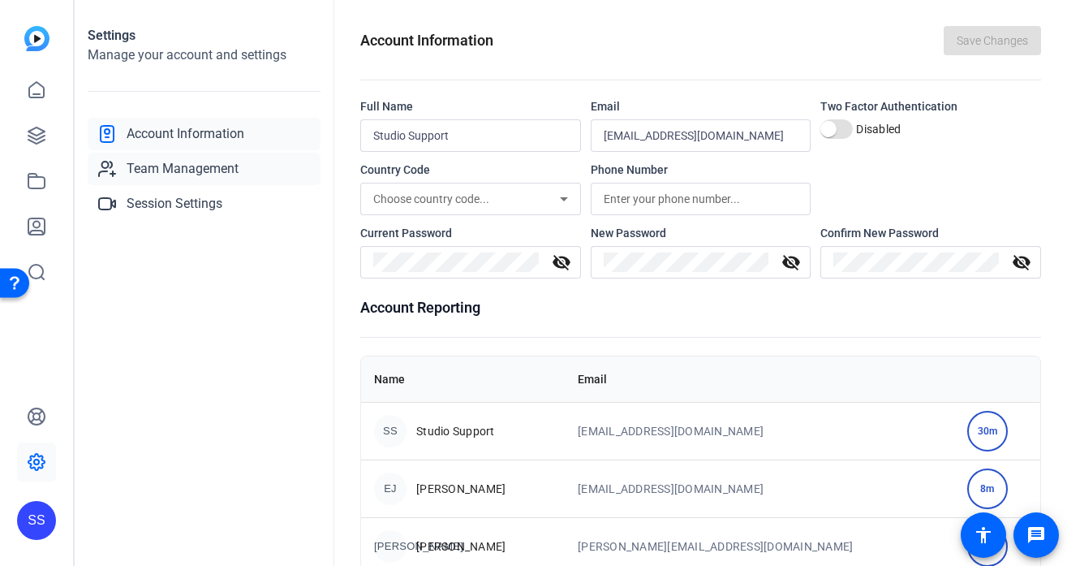
click at [220, 164] on span "Team Management" at bounding box center [183, 168] width 112 height 19
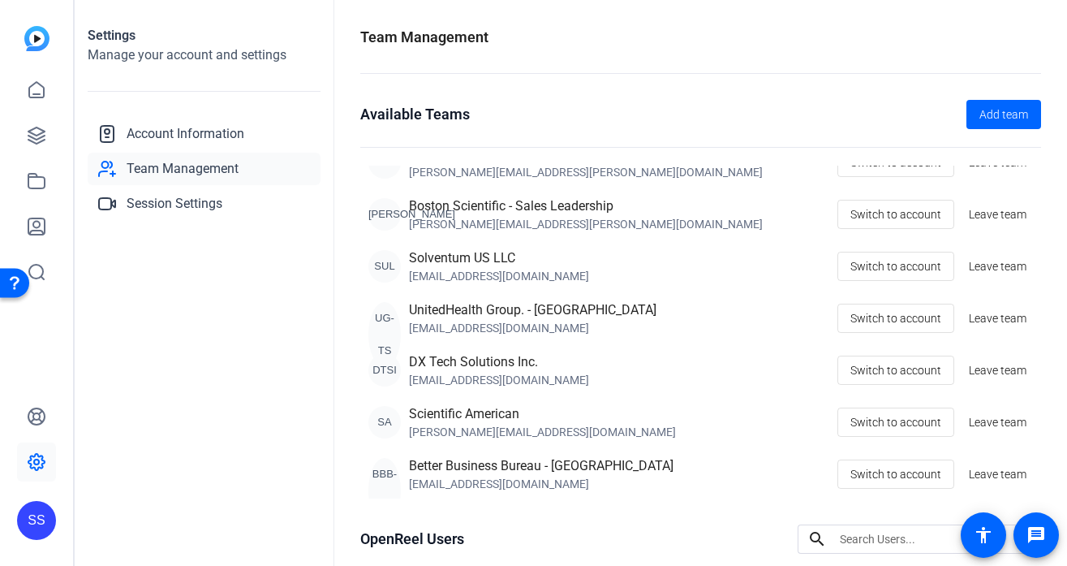
scroll to position [365, 0]
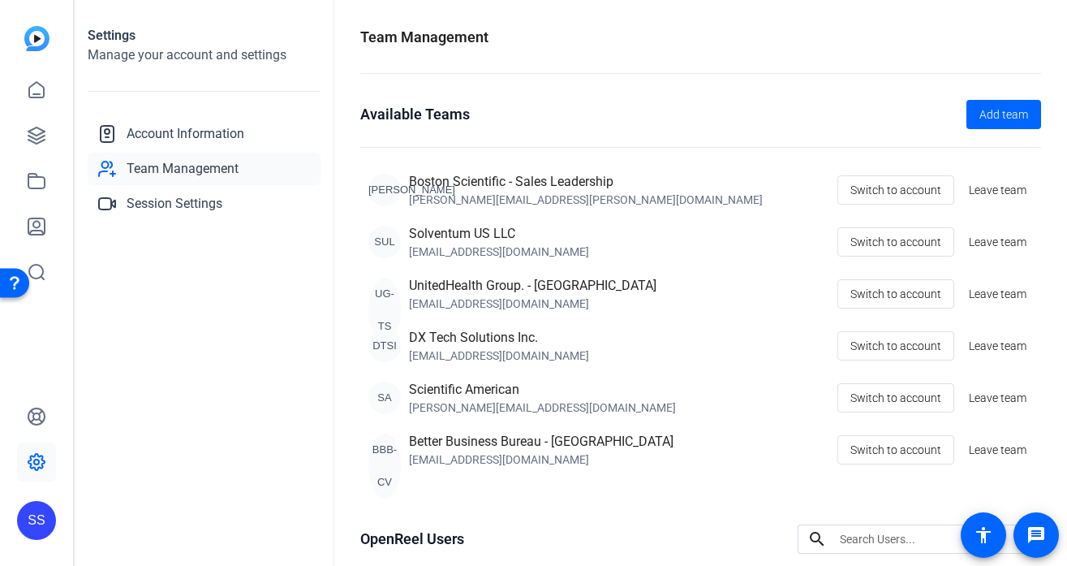
click at [41, 521] on div "SS" at bounding box center [36, 520] width 39 height 39
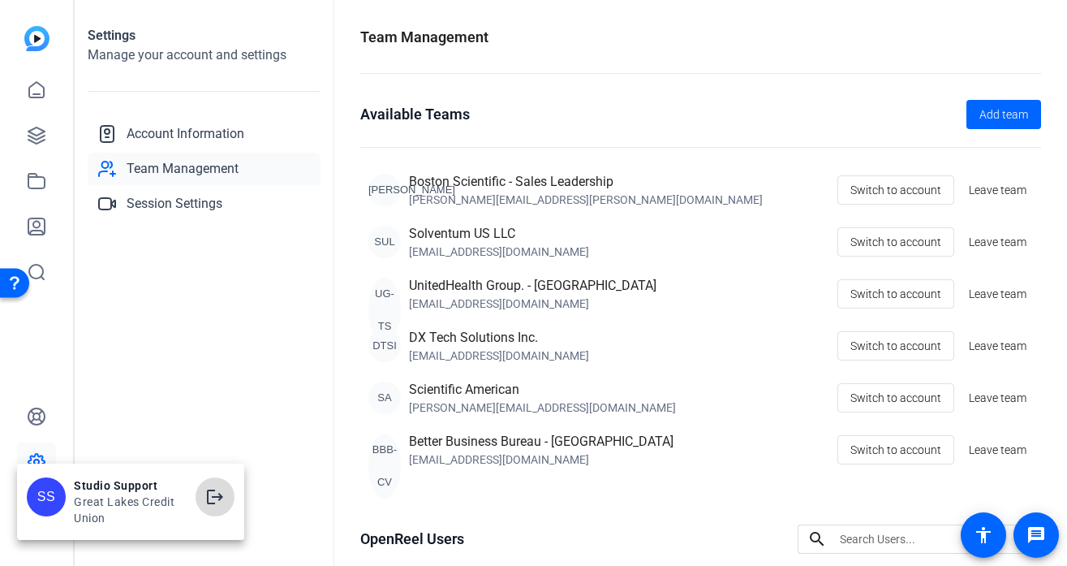
click at [218, 489] on mat-icon "logout" at bounding box center [214, 496] width 19 height 19
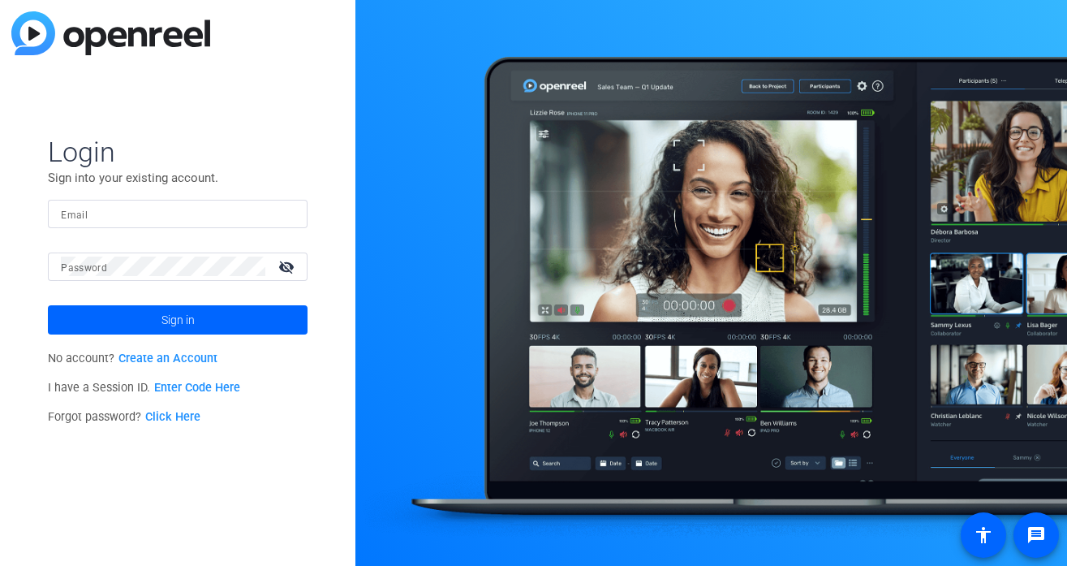
click at [157, 213] on input "Email" at bounding box center [178, 213] width 234 height 19
click at [290, 207] on div at bounding box center [284, 213] width 19 height 19
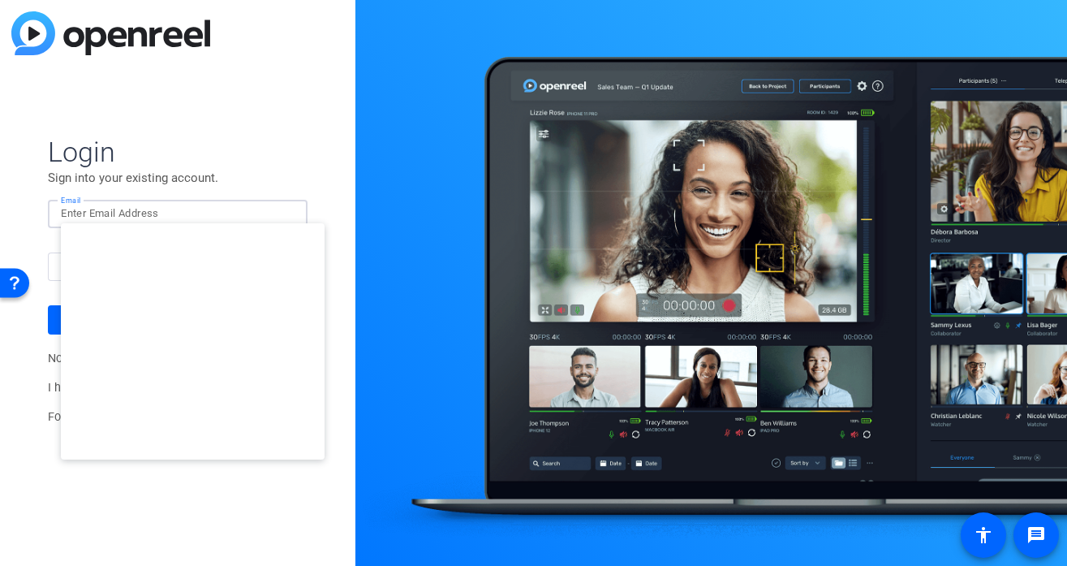
type input "[EMAIL_ADDRESS][DOMAIN_NAME]"
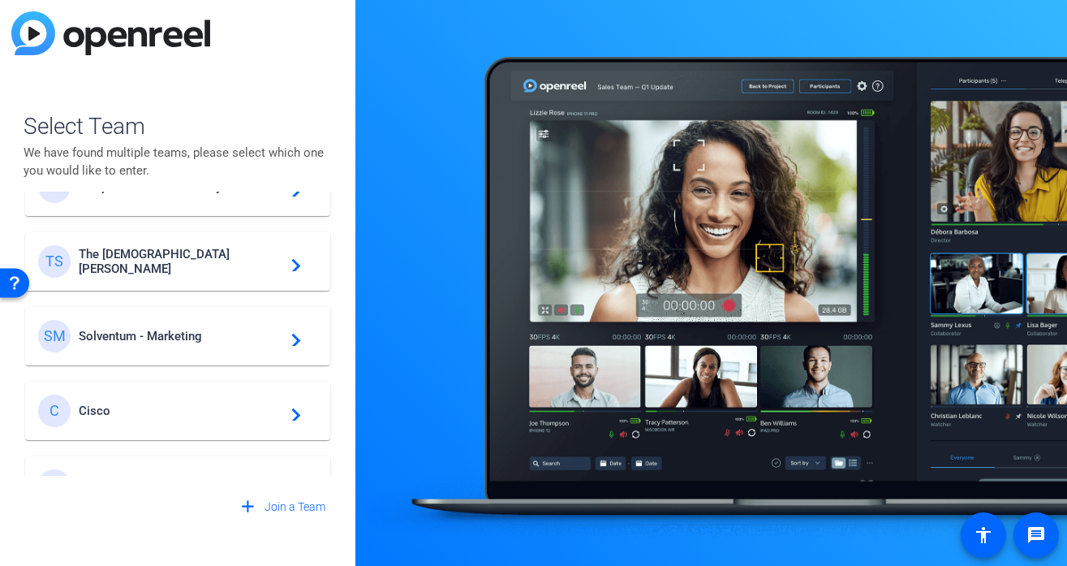
scroll to position [502, 0]
click at [213, 342] on div "SM Solventum - Marketing navigate_next" at bounding box center [177, 334] width 279 height 32
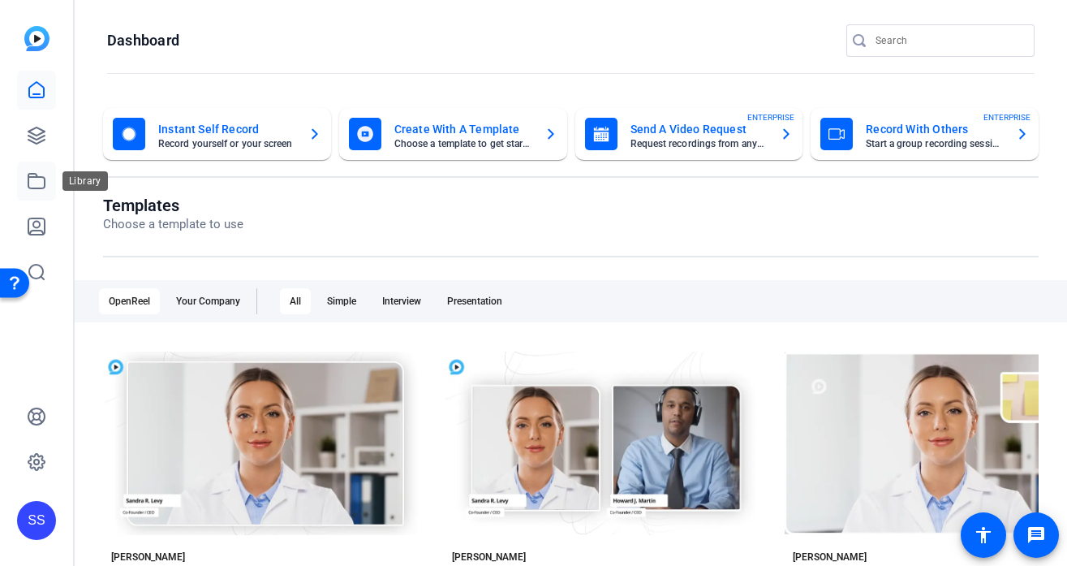
click at [46, 187] on link at bounding box center [36, 181] width 39 height 39
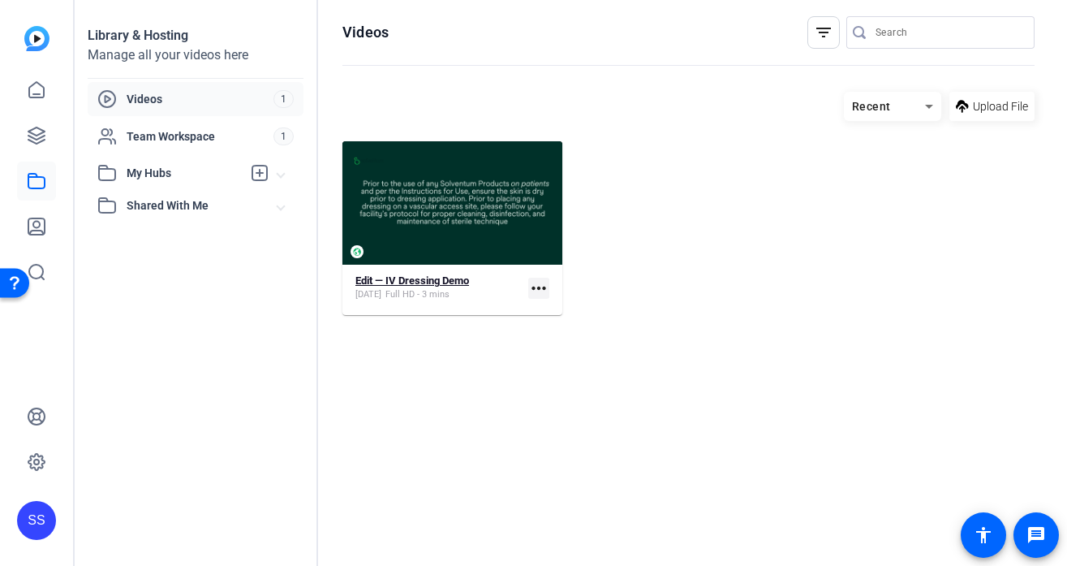
click at [376, 284] on strong "Edit — IV Dressing Demo" at bounding box center [412, 280] width 114 height 12
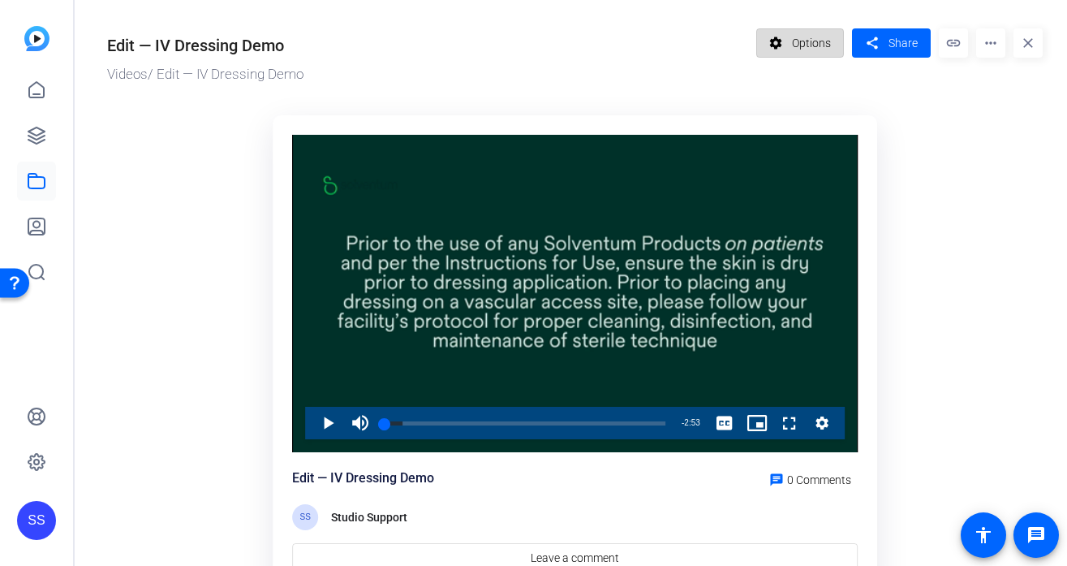
click at [827, 54] on span "Options" at bounding box center [811, 43] width 39 height 31
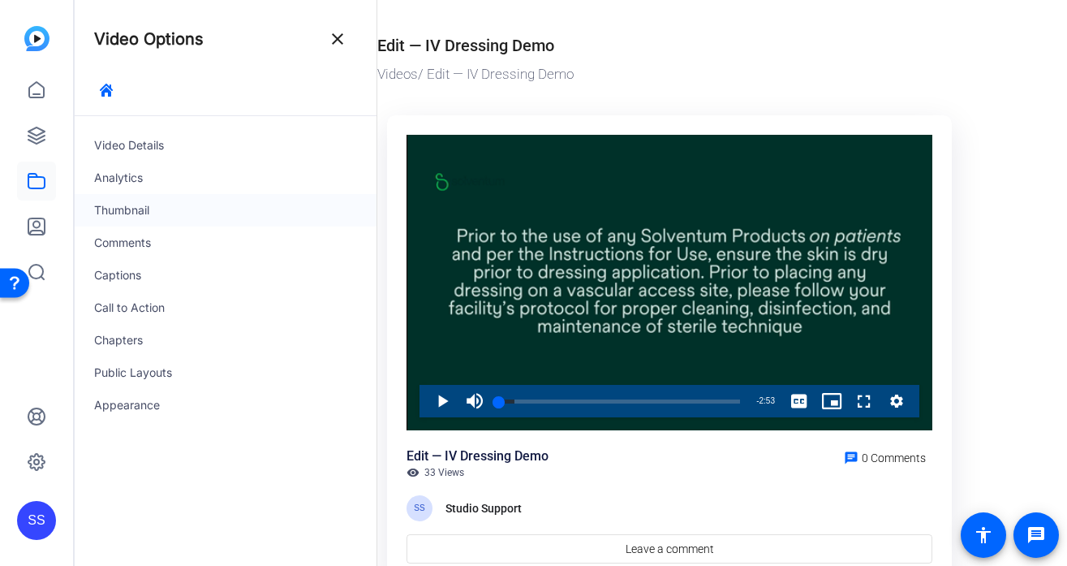
click at [164, 218] on div "Thumbnail" at bounding box center [226, 210] width 302 height 32
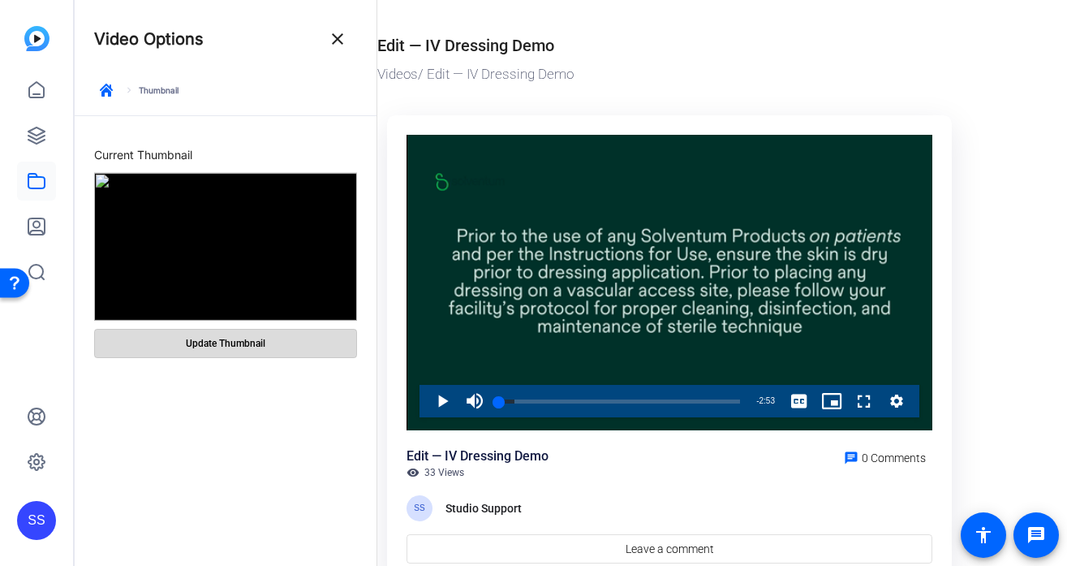
click at [243, 350] on span at bounding box center [225, 343] width 261 height 39
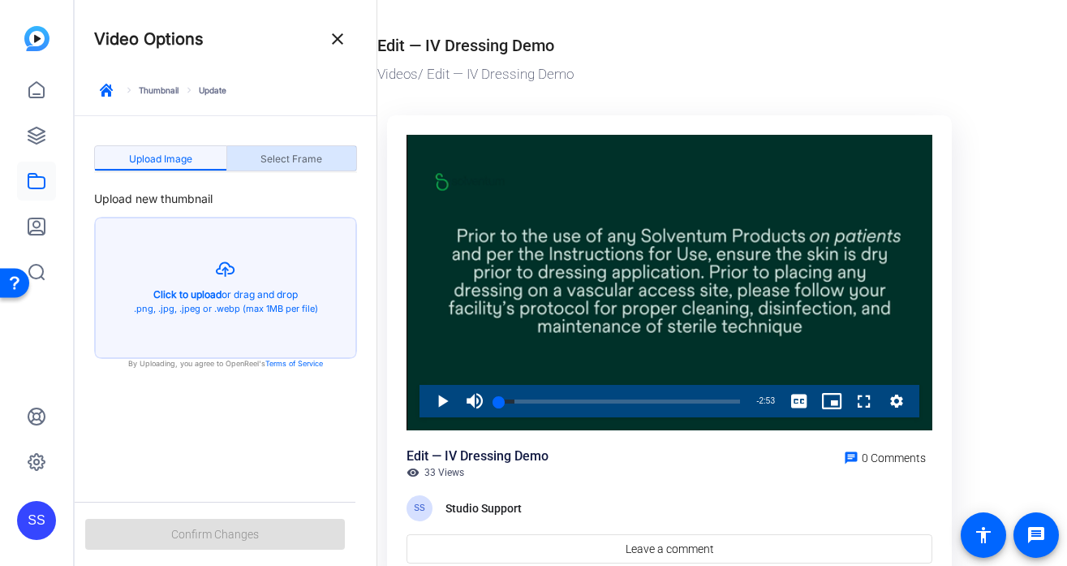
click at [304, 159] on span "Select Frame" at bounding box center [292, 159] width 62 height 10
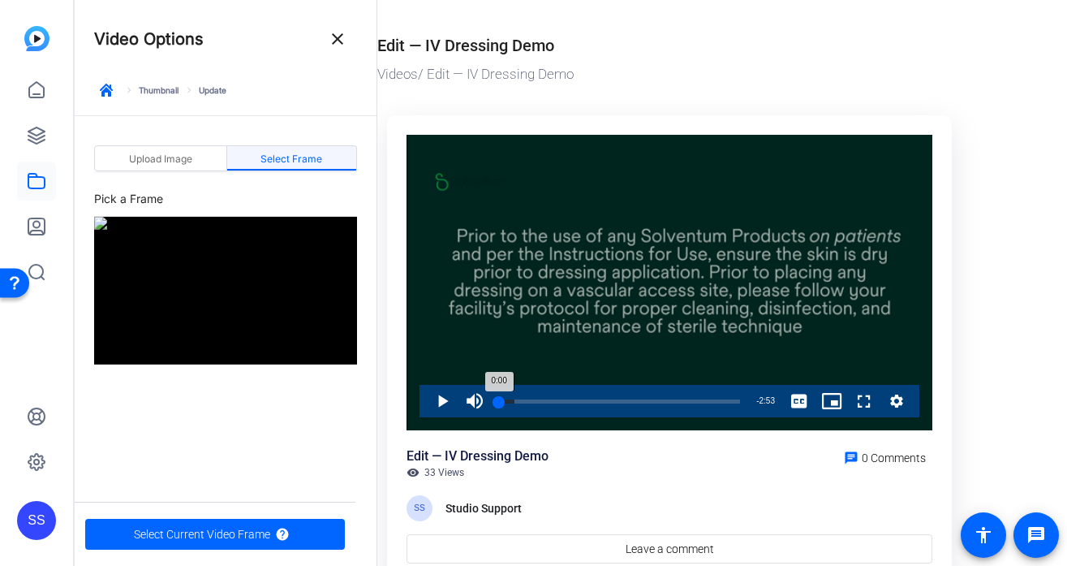
drag, startPoint x: 512, startPoint y: 402, endPoint x: 561, endPoint y: 397, distance: 48.9
click at [561, 397] on div "Play Mute 100% Current Time 0:00 / Duration 2:53 Loaded : 6.41% 0:00 0:00 Strea…" at bounding box center [670, 401] width 500 height 32
click at [426, 398] on span "Video Player" at bounding box center [426, 401] width 0 height 32
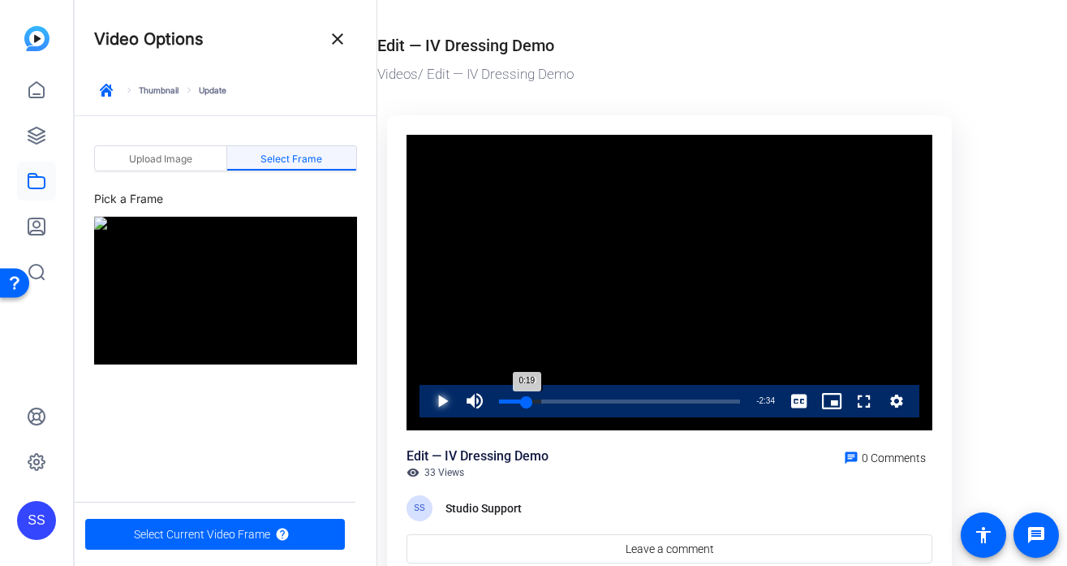
click at [527, 399] on div "Loaded : 17.45% 0:20 0:19" at bounding box center [619, 401] width 241 height 4
click at [519, 399] on div "Loaded : 22.97% 0:15 0:15" at bounding box center [619, 401] width 241 height 4
click at [515, 399] on div "0:11" at bounding box center [507, 401] width 16 height 4
click at [511, 399] on div "0:11" at bounding box center [507, 401] width 16 height 4
click at [500, 399] on div "Loaded : 34.94% 0:00 0:09" at bounding box center [619, 401] width 241 height 4
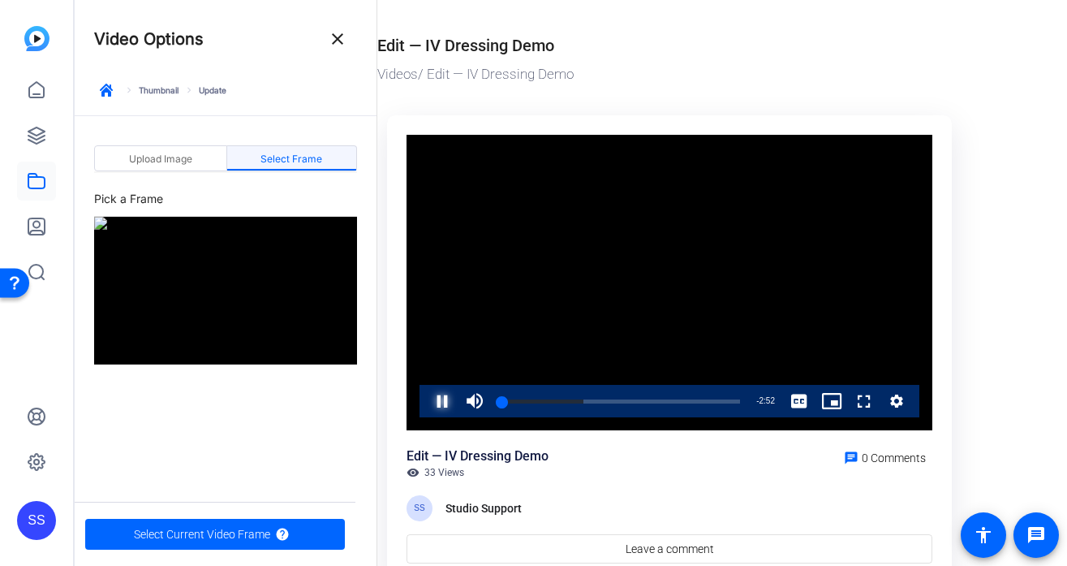
click at [426, 402] on span "Video Player" at bounding box center [426, 401] width 0 height 32
click at [230, 538] on span "Select Current Video Frame" at bounding box center [202, 534] width 136 height 31
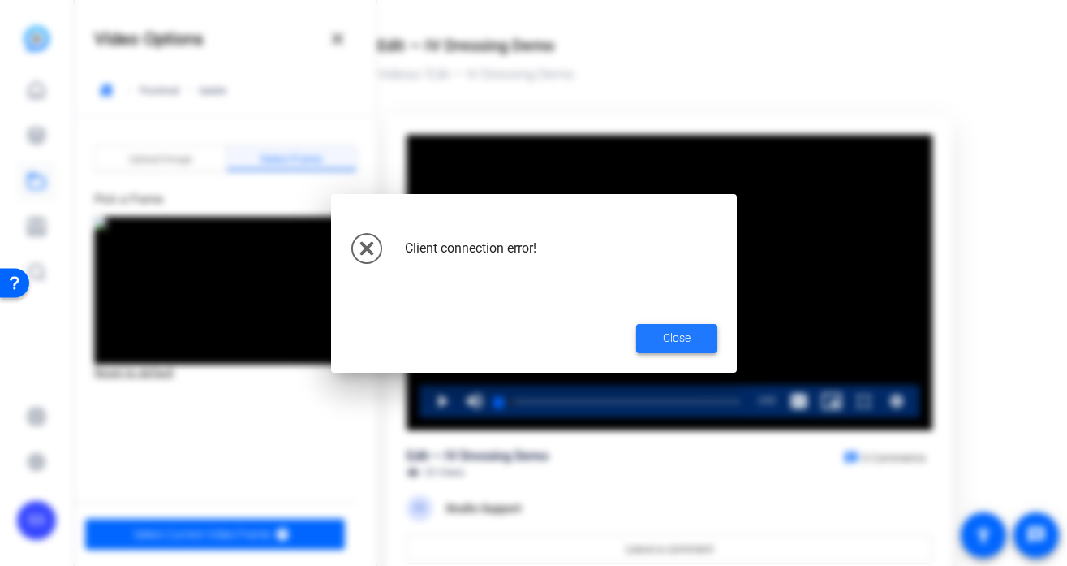
click at [702, 347] on span at bounding box center [676, 338] width 81 height 39
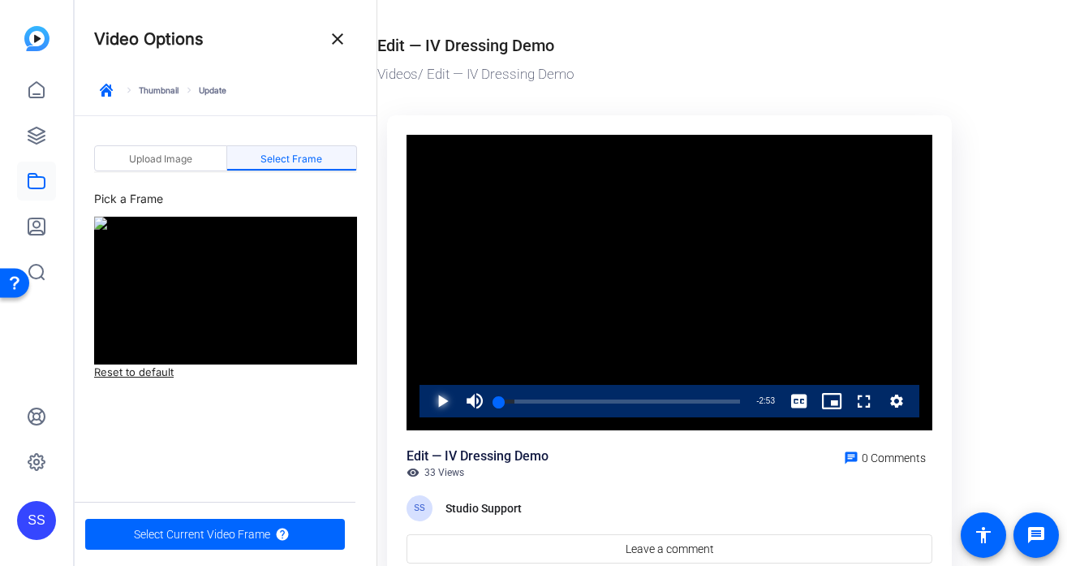
click at [426, 404] on span "Video Player" at bounding box center [426, 401] width 0 height 32
click at [426, 403] on span "Video Player" at bounding box center [426, 401] width 0 height 32
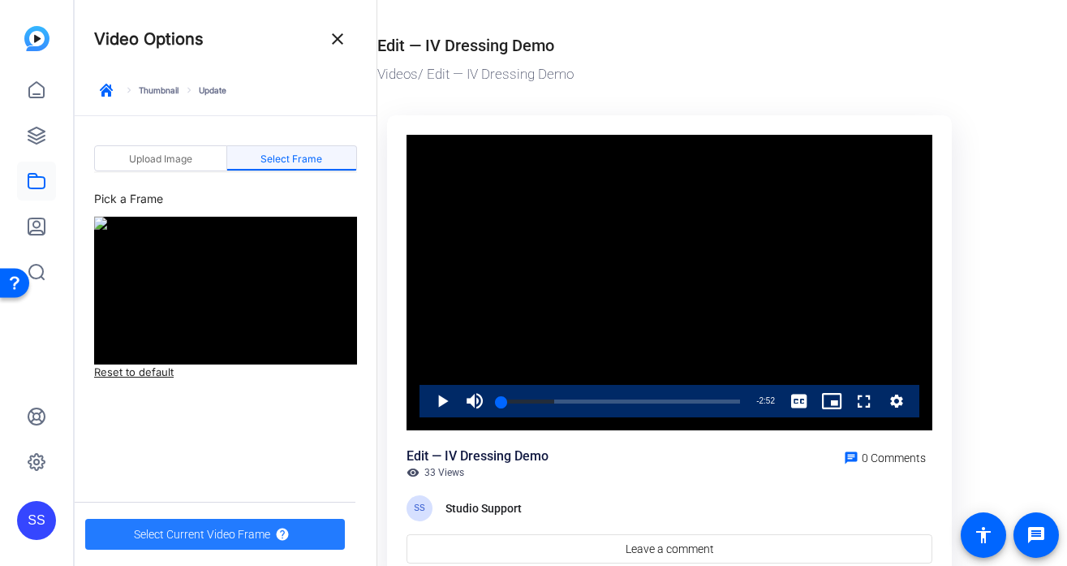
click at [258, 535] on span "Select Current Video Frame" at bounding box center [202, 534] width 136 height 31
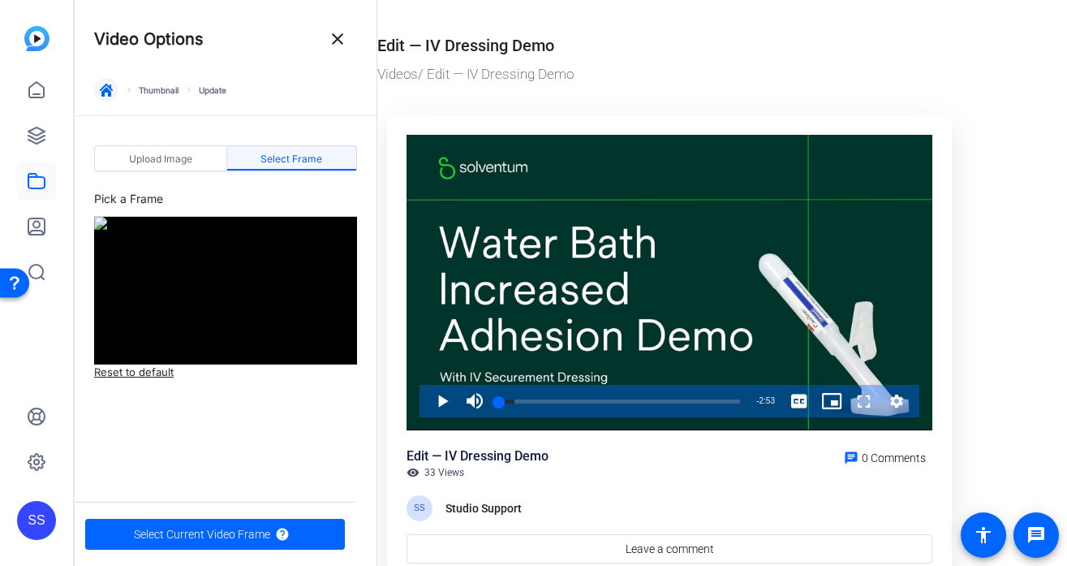
click at [111, 88] on icon "button" at bounding box center [106, 90] width 13 height 13
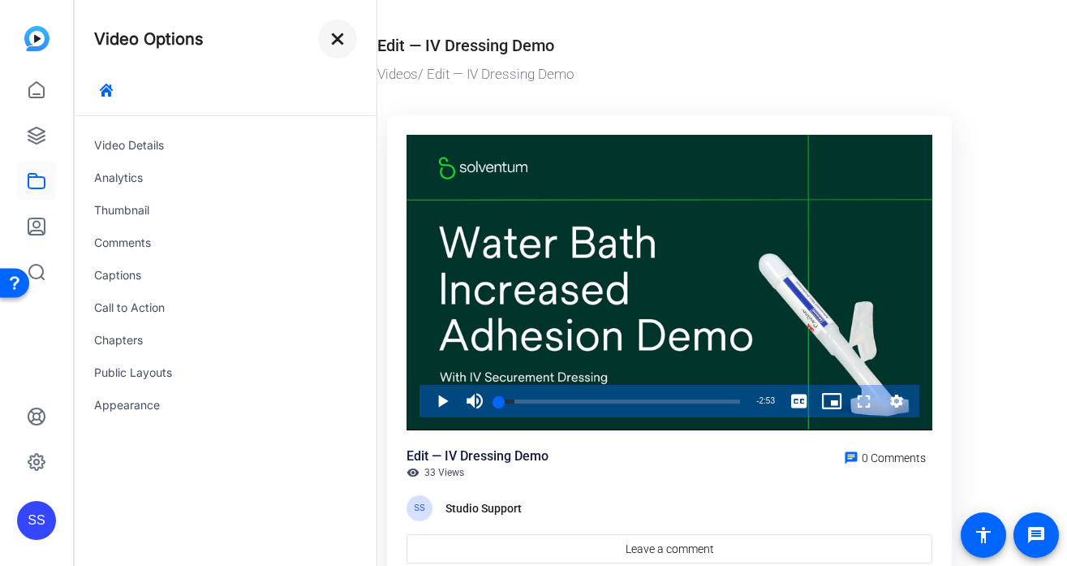
click at [338, 37] on mat-icon "close" at bounding box center [337, 38] width 19 height 19
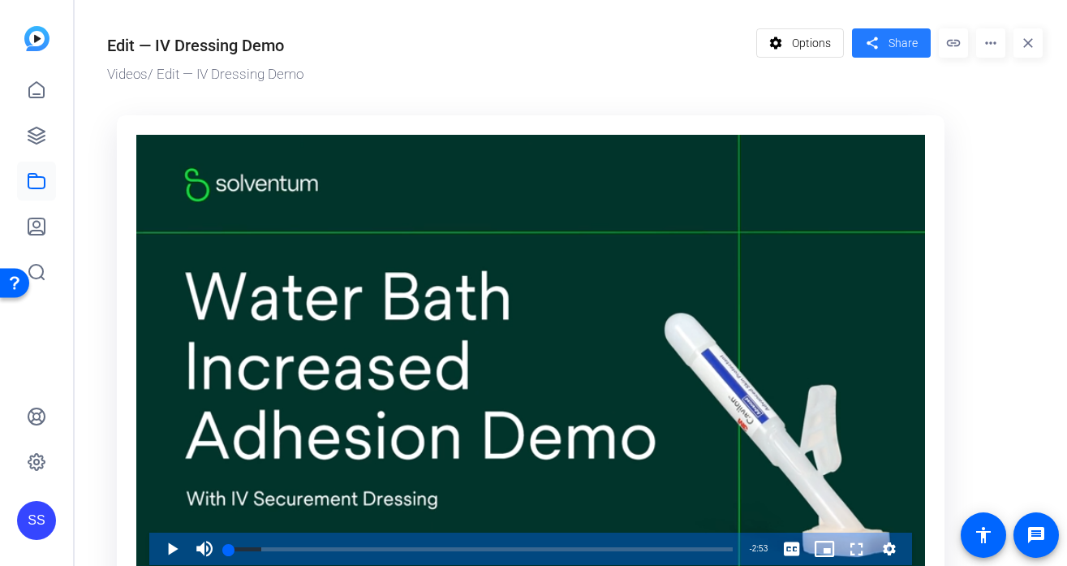
click at [876, 37] on mat-icon "share" at bounding box center [872, 43] width 20 height 22
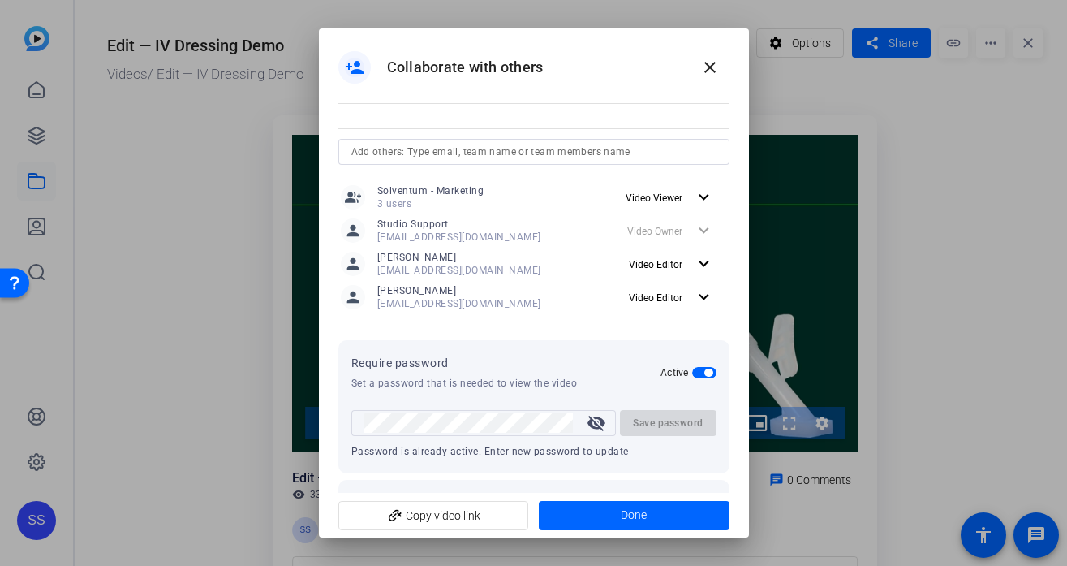
scroll to position [66, 0]
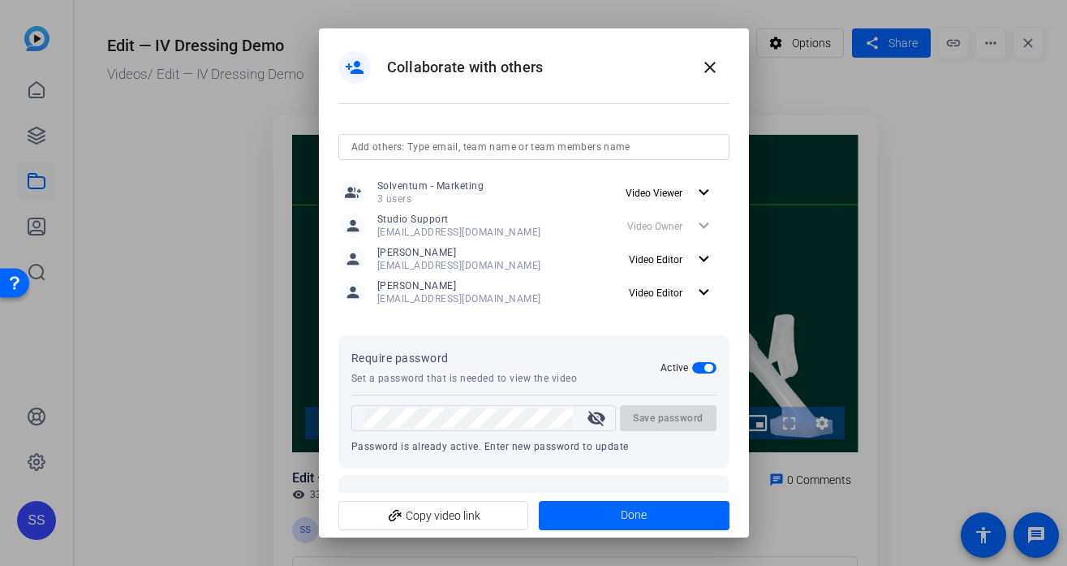
click at [595, 411] on mat-icon "visibility_off" at bounding box center [596, 417] width 39 height 19
click at [598, 421] on mat-icon "visibility" at bounding box center [596, 417] width 39 height 19
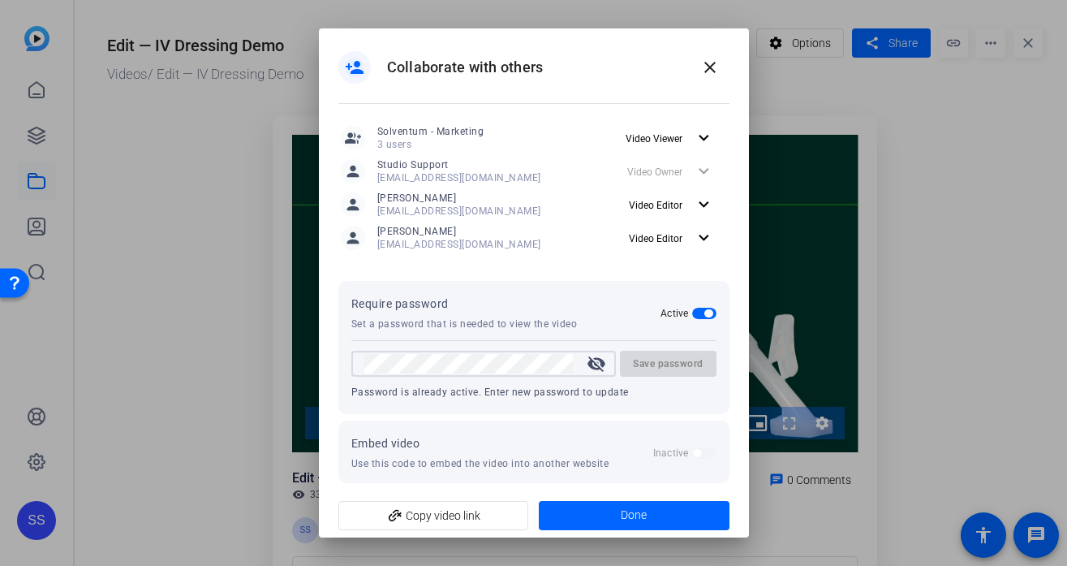
scroll to position [119, 0]
click at [597, 366] on mat-icon "visibility_off" at bounding box center [596, 364] width 39 height 19
click at [597, 366] on mat-icon "visibility" at bounding box center [596, 364] width 39 height 19
click at [717, 61] on mat-icon "close" at bounding box center [709, 67] width 19 height 19
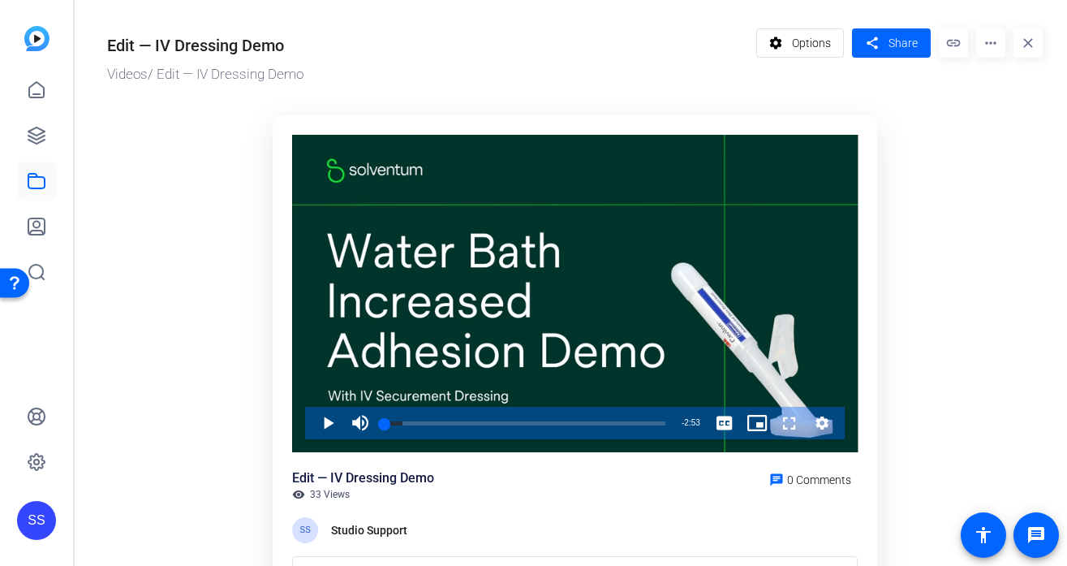
click at [984, 41] on mat-icon "more_horiz" at bounding box center [990, 42] width 29 height 29
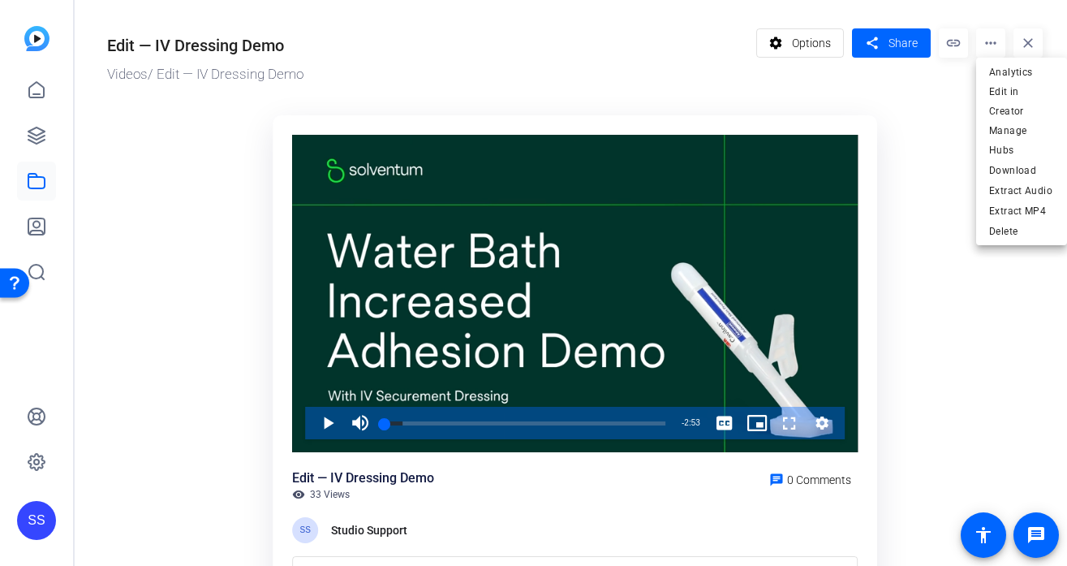
click at [32, 525] on div at bounding box center [533, 283] width 1067 height 566
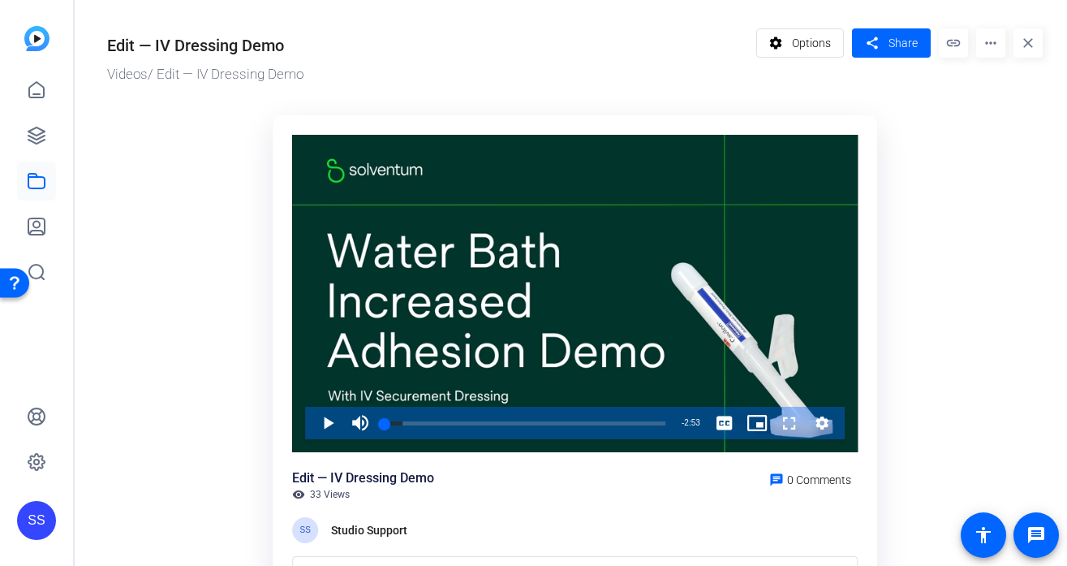
click at [43, 518] on div "SS" at bounding box center [36, 520] width 39 height 39
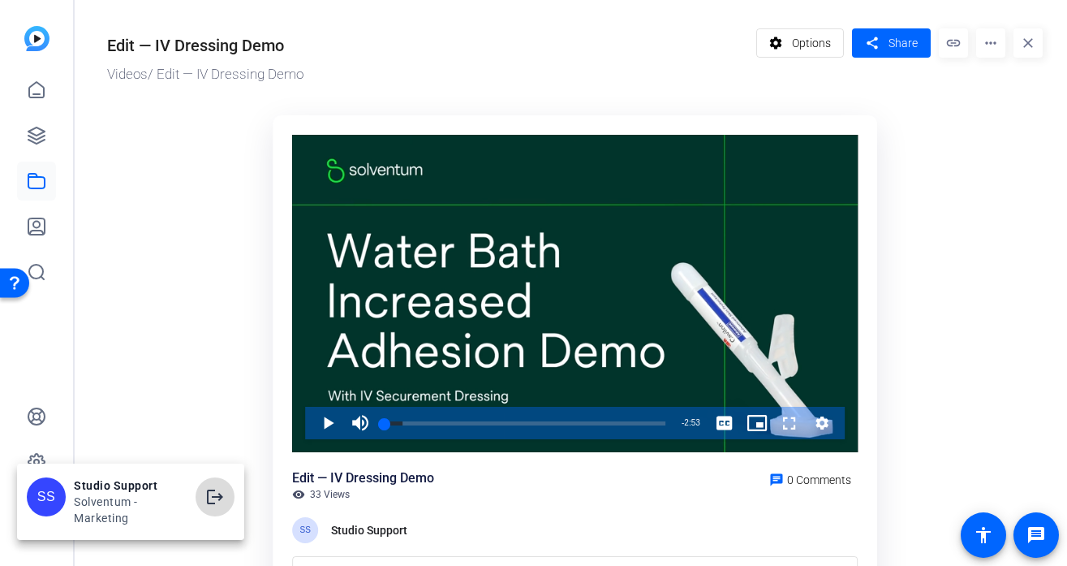
click at [230, 485] on span at bounding box center [215, 496] width 39 height 39
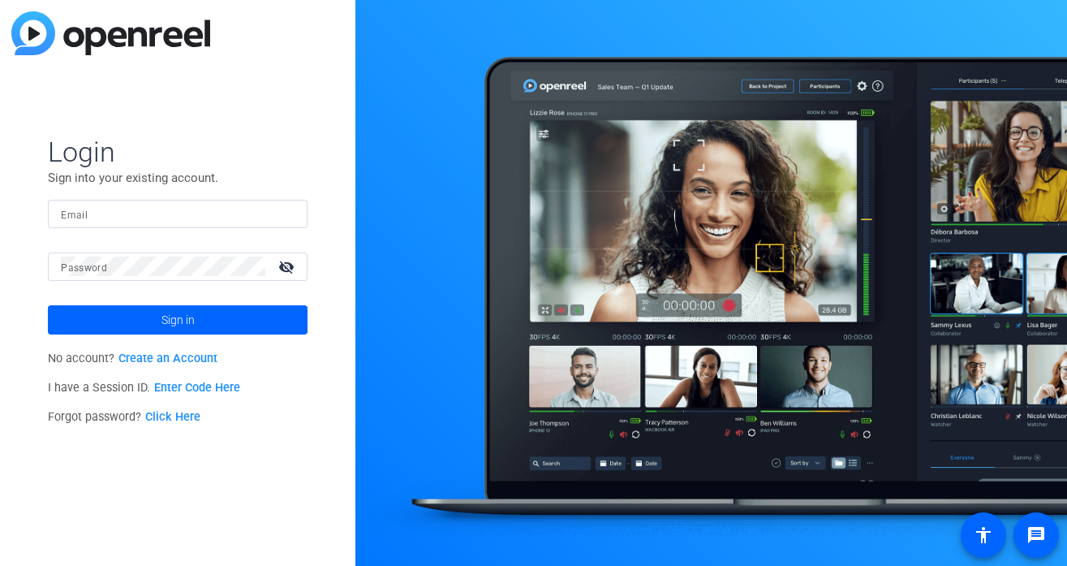
click at [234, 206] on input "Email" at bounding box center [178, 213] width 234 height 19
click at [288, 213] on div at bounding box center [284, 213] width 19 height 19
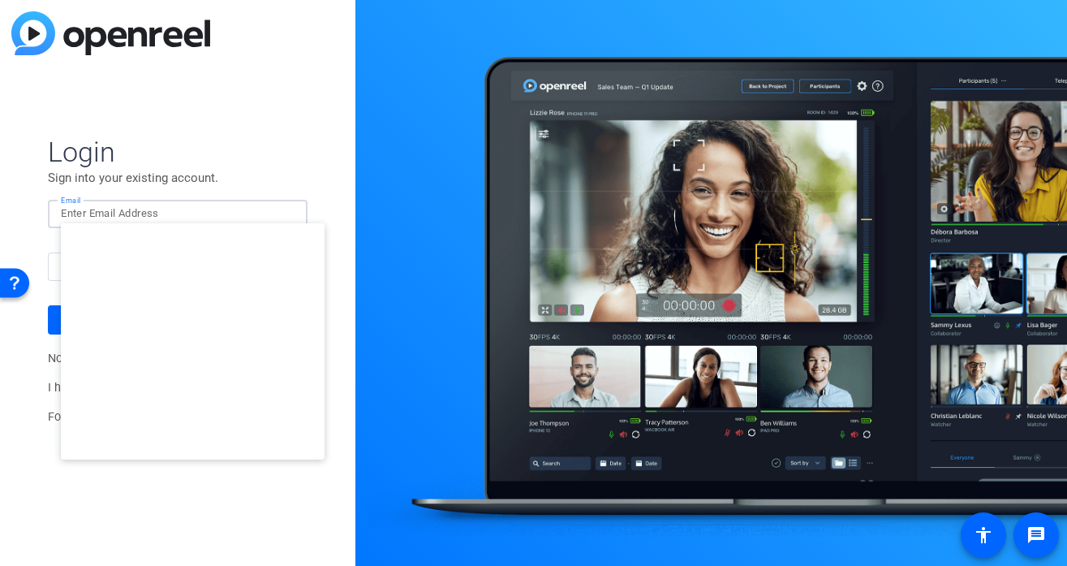
type input "[EMAIL_ADDRESS][DOMAIN_NAME]"
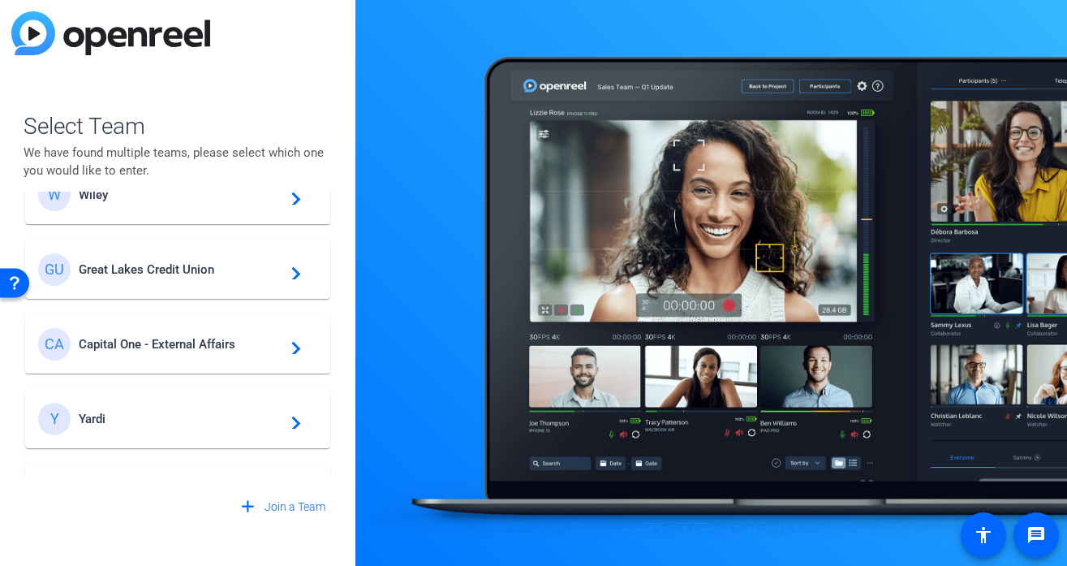
scroll to position [45, 0]
click at [219, 273] on span "Great Lakes Credit Union" at bounding box center [180, 268] width 203 height 15
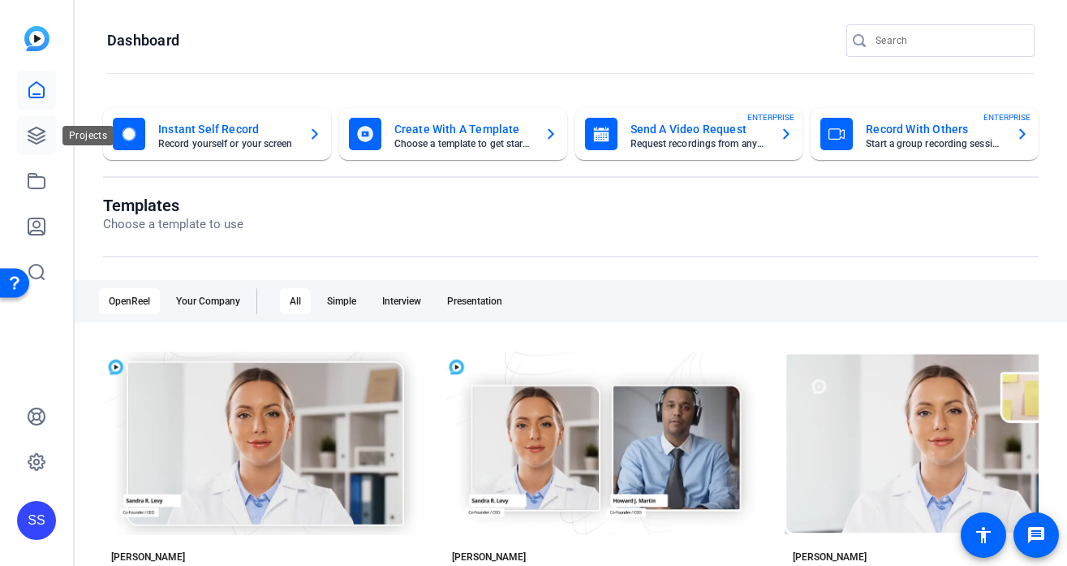
click at [19, 136] on link at bounding box center [36, 135] width 39 height 39
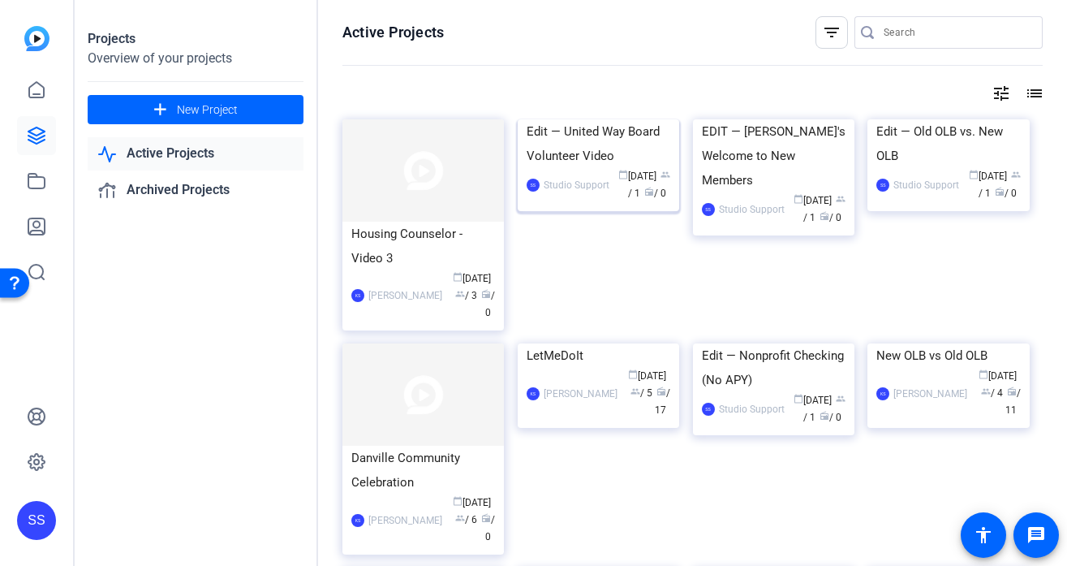
click at [597, 168] on div "Edit — United Way Board Volunteer Video" at bounding box center [599, 143] width 144 height 49
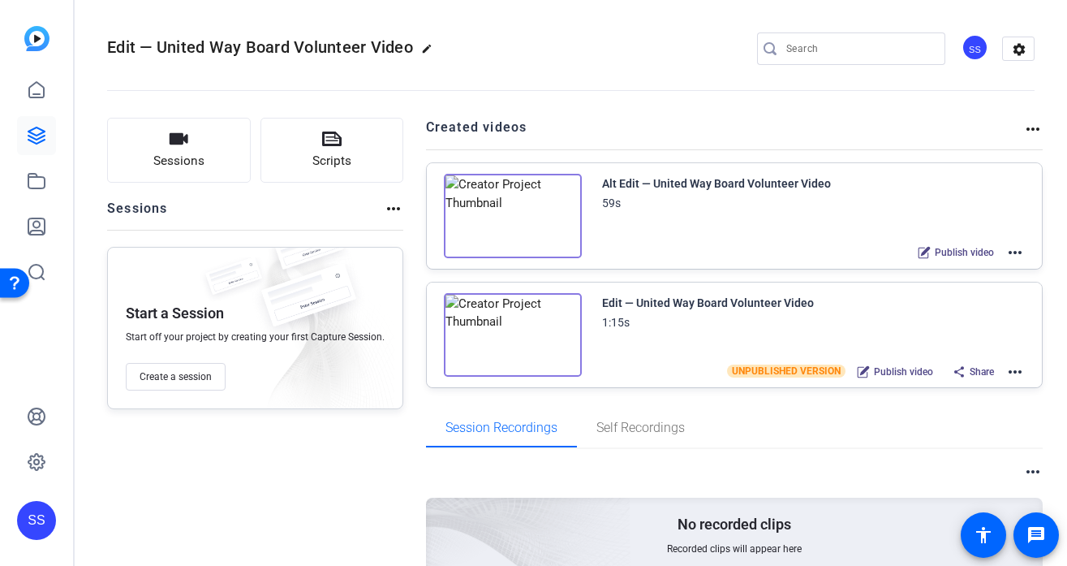
click at [1012, 253] on mat-icon "more_horiz" at bounding box center [1015, 252] width 19 height 19
click at [773, 295] on div at bounding box center [533, 283] width 1067 height 566
click at [1013, 368] on mat-icon "more_horiz" at bounding box center [1015, 371] width 19 height 19
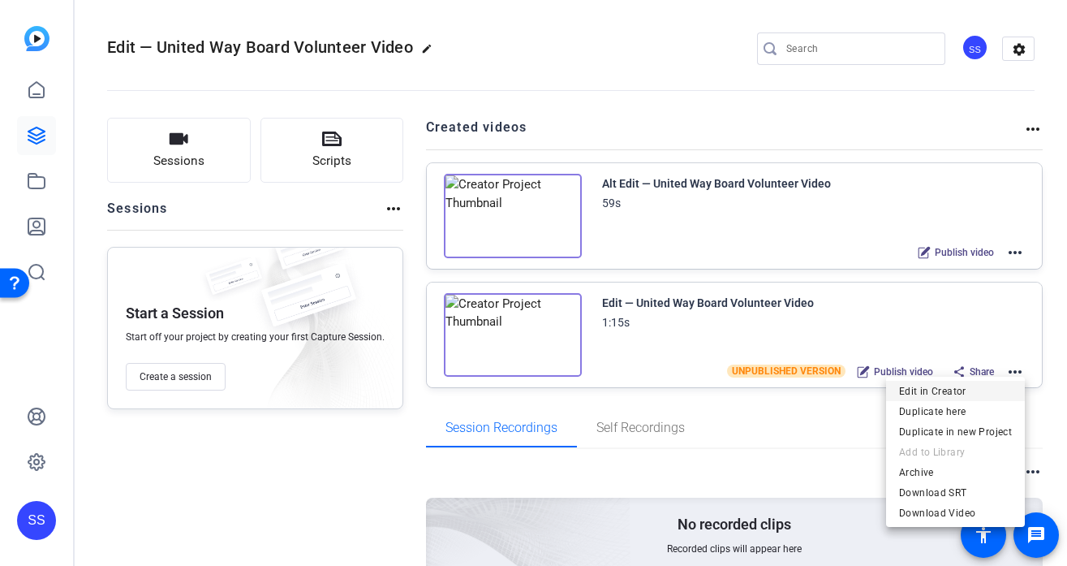
click at [934, 389] on span "Edit in Creator" at bounding box center [955, 390] width 113 height 19
